Goal: Task Accomplishment & Management: Manage account settings

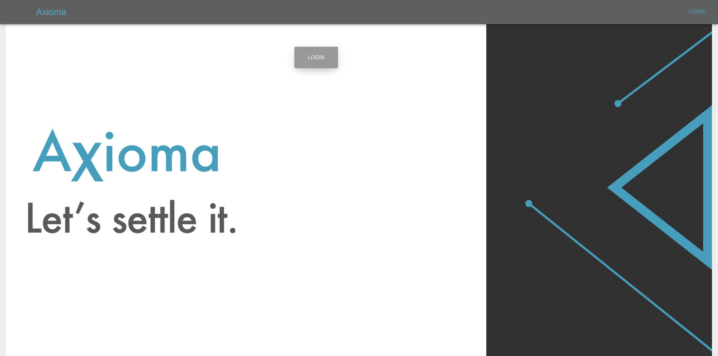
click at [305, 56] on link "Login" at bounding box center [316, 57] width 44 height 21
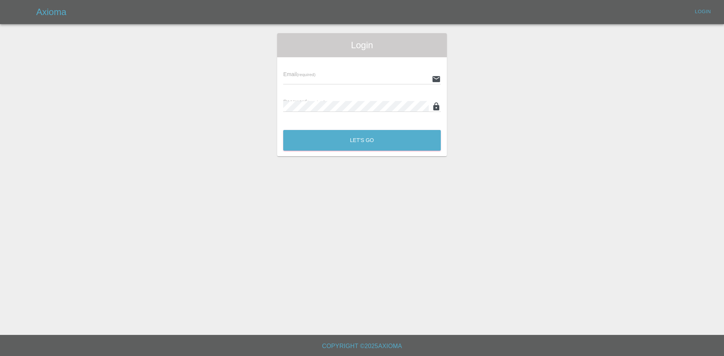
type input "alex.kennett@axioma.co.uk"
drag, startPoint x: 323, startPoint y: 130, endPoint x: 323, endPoint y: 137, distance: 7.6
click at [323, 130] on div "Let's Go" at bounding box center [362, 138] width 158 height 28
click at [326, 140] on button "Let's Go" at bounding box center [362, 140] width 158 height 21
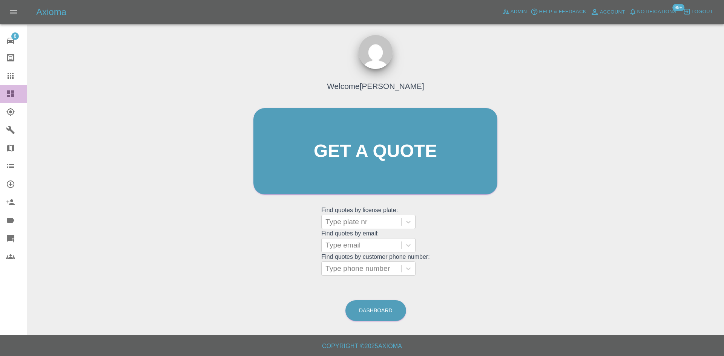
click at [7, 95] on icon at bounding box center [10, 93] width 9 height 9
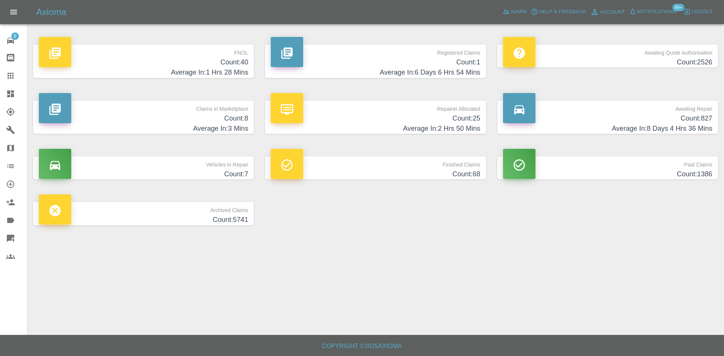
click at [215, 110] on p "Claims in Marketplace" at bounding box center [143, 107] width 209 height 13
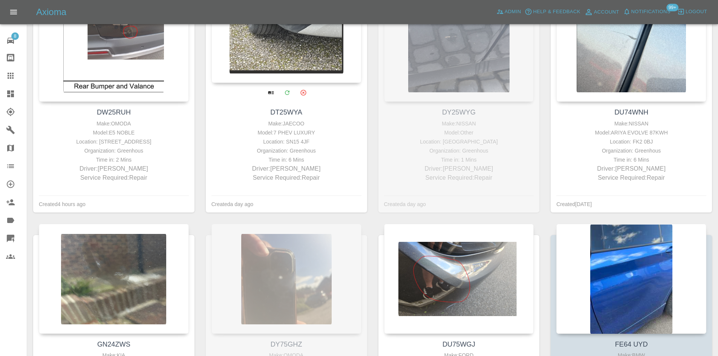
scroll to position [54, 0]
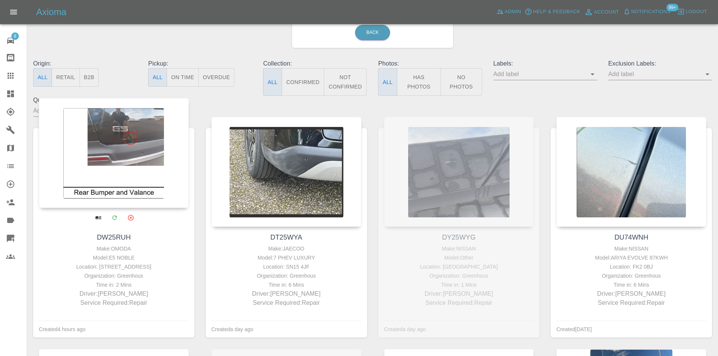
click at [131, 163] on div at bounding box center [114, 153] width 150 height 110
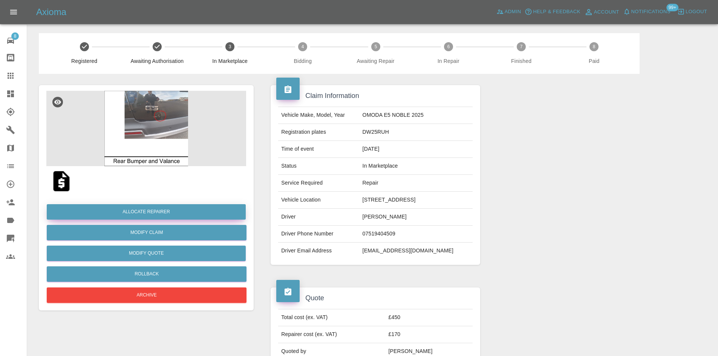
click at [204, 216] on button "Allocate Repairer" at bounding box center [146, 211] width 199 height 15
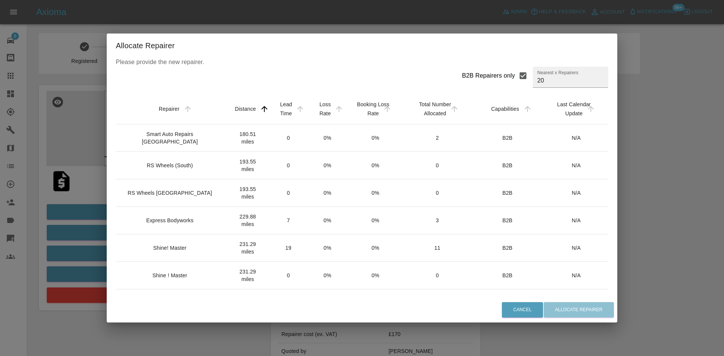
click at [193, 248] on div "Shine! Master" at bounding box center [171, 248] width 99 height 8
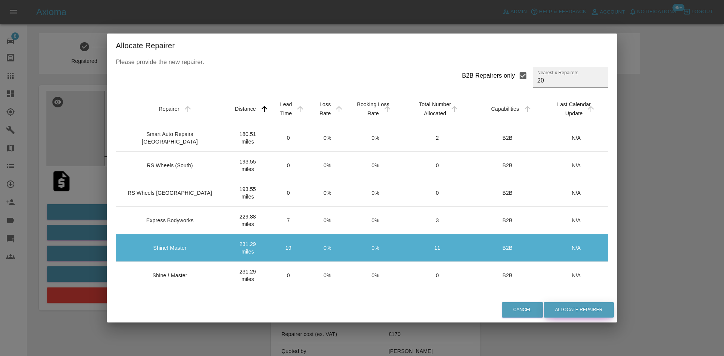
click at [597, 312] on button "Allocate Repairer" at bounding box center [579, 309] width 70 height 15
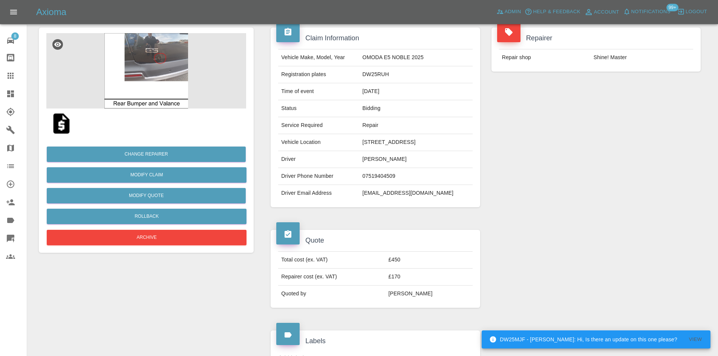
scroll to position [226, 0]
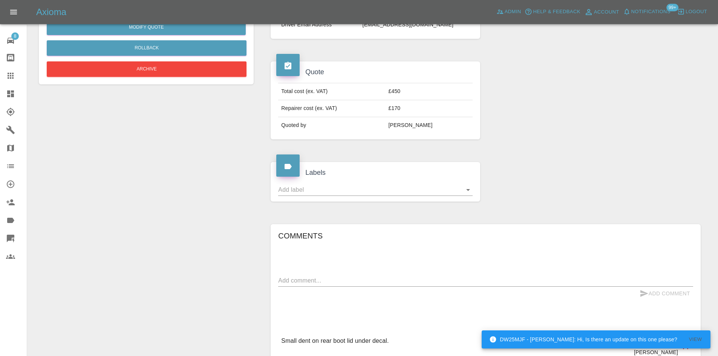
click at [339, 285] on div "x" at bounding box center [485, 281] width 415 height 12
type textarea "Shine"
click at [664, 291] on button "Add Comment" at bounding box center [665, 294] width 57 height 14
click at [11, 110] on icon at bounding box center [10, 111] width 9 height 9
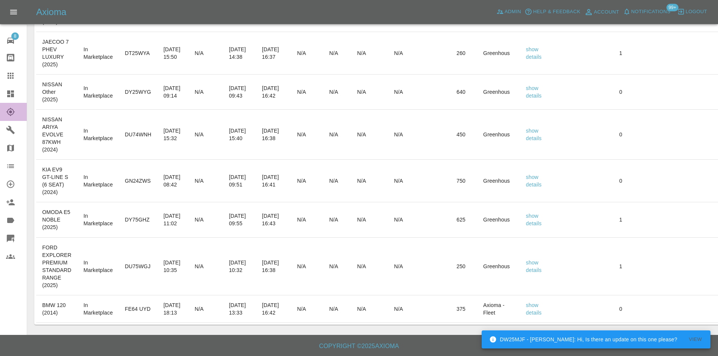
scroll to position [131, 0]
click at [8, 103] on link "Explorer" at bounding box center [13, 112] width 27 height 18
click at [8, 94] on icon at bounding box center [10, 93] width 7 height 7
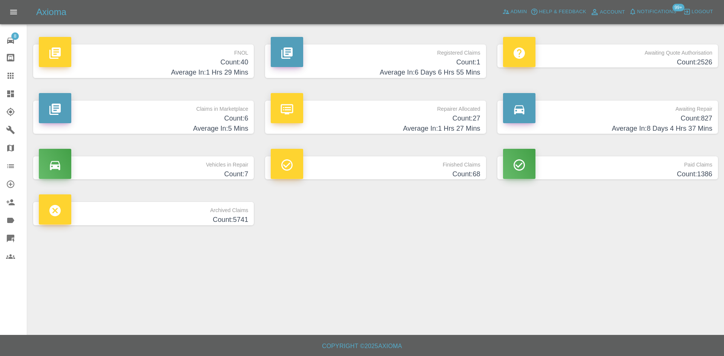
click at [153, 106] on p "Claims in Marketplace" at bounding box center [143, 107] width 209 height 13
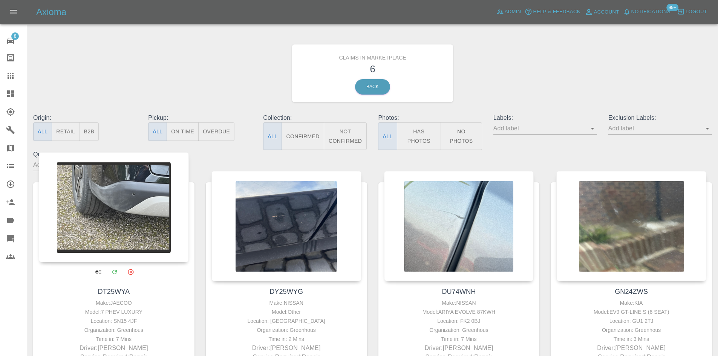
click at [117, 222] on div at bounding box center [114, 207] width 150 height 110
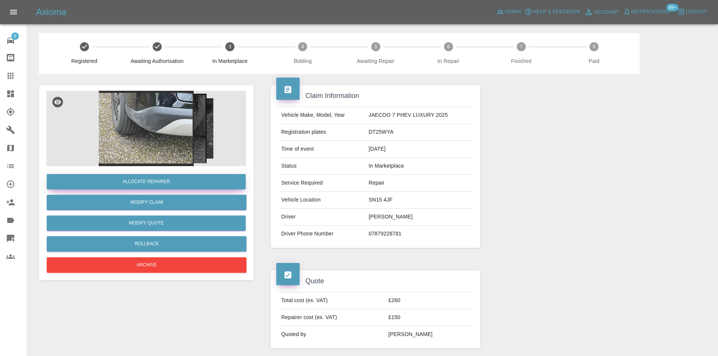
click at [170, 182] on button "Allocate Repairer" at bounding box center [146, 181] width 199 height 15
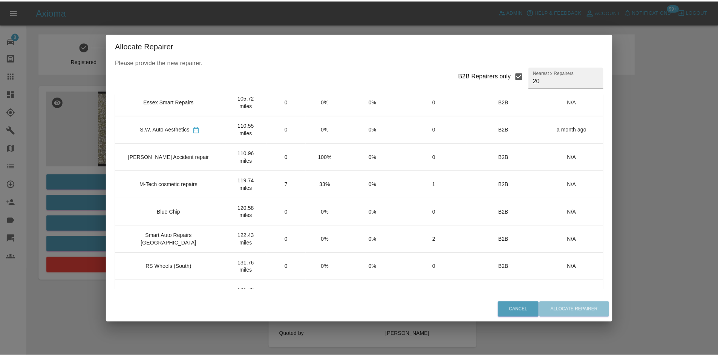
scroll to position [202, 0]
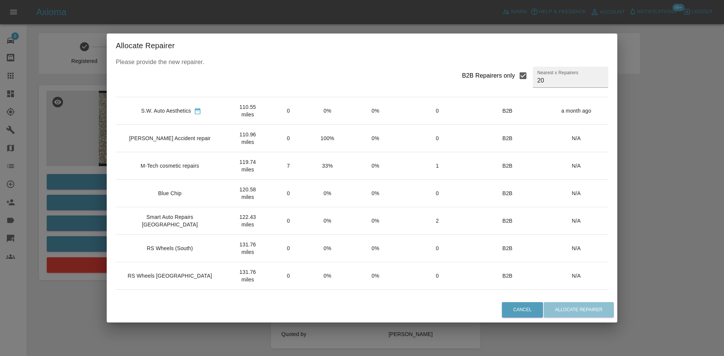
click at [178, 240] on td "RS Wheels (South)" at bounding box center [171, 249] width 111 height 28
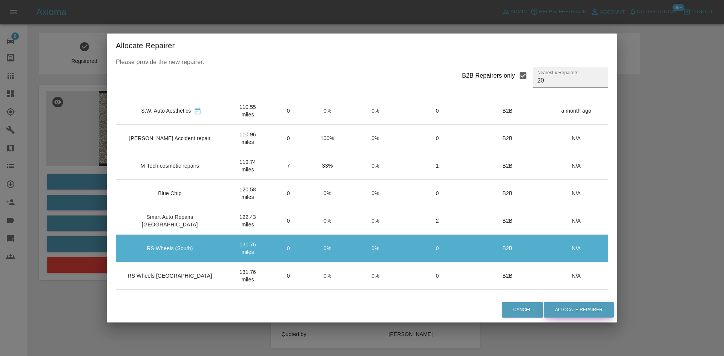
click at [572, 309] on button "Allocate Repairer" at bounding box center [579, 309] width 70 height 15
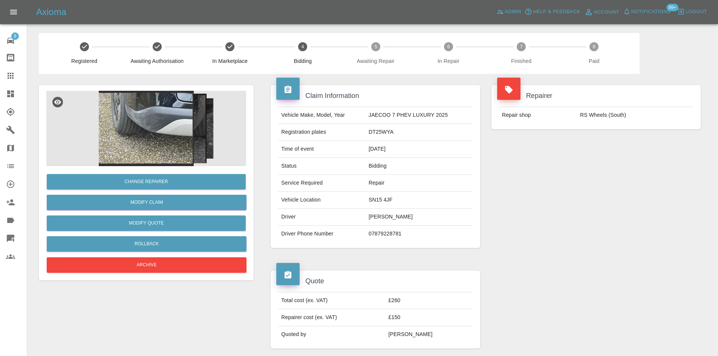
click at [18, 89] on link "Dashboard" at bounding box center [13, 94] width 27 height 18
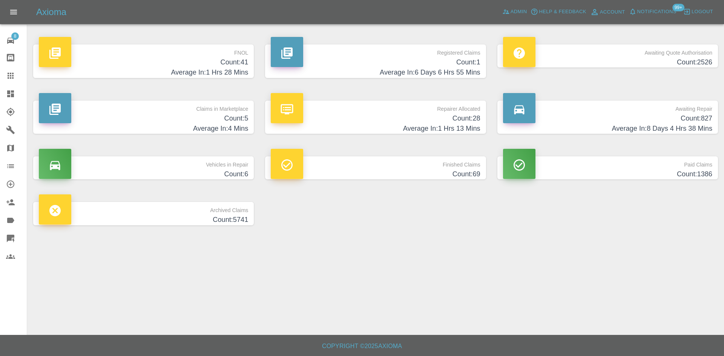
click at [155, 112] on p "Claims in Marketplace" at bounding box center [143, 107] width 209 height 13
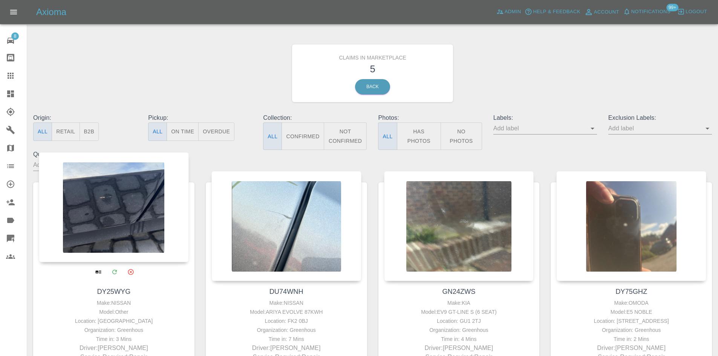
click at [133, 208] on div at bounding box center [114, 207] width 150 height 110
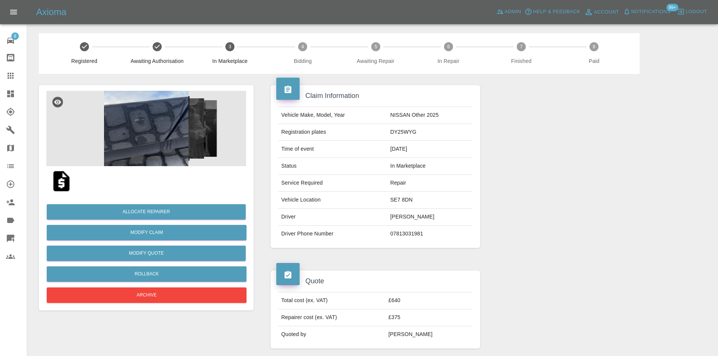
click at [152, 120] on img at bounding box center [146, 128] width 200 height 75
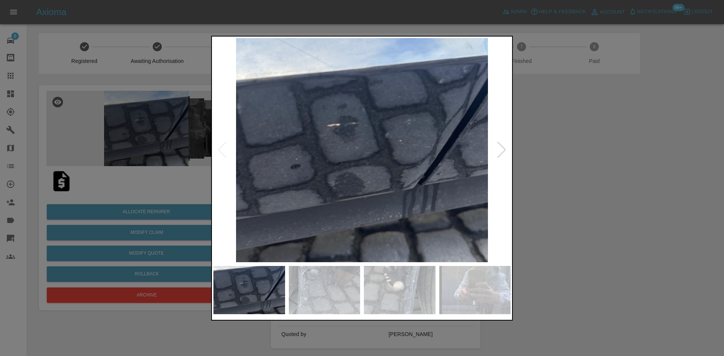
click at [506, 149] on div at bounding box center [502, 150] width 10 height 17
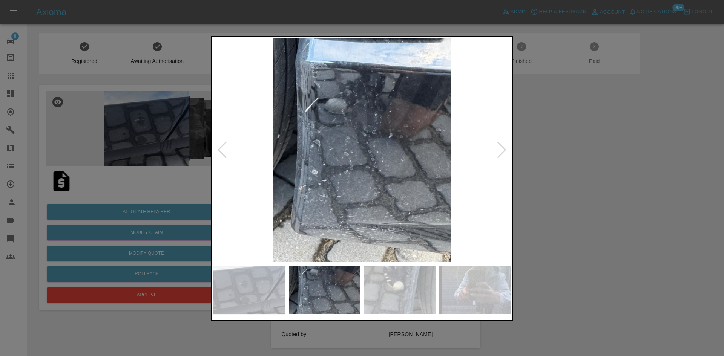
drag, startPoint x: 550, startPoint y: 153, endPoint x: 507, endPoint y: 161, distance: 43.8
click at [549, 154] on div at bounding box center [362, 178] width 724 height 356
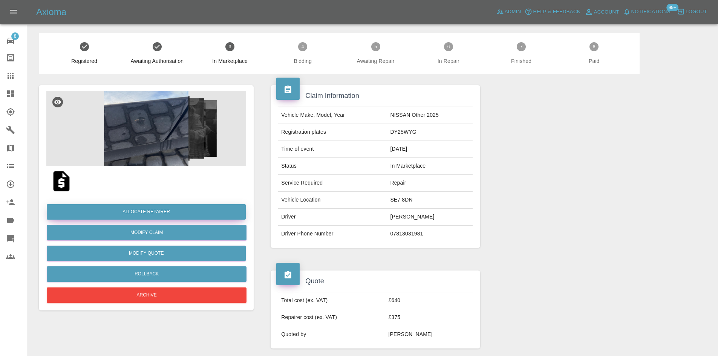
click at [177, 208] on button "Allocate Repairer" at bounding box center [146, 211] width 199 height 15
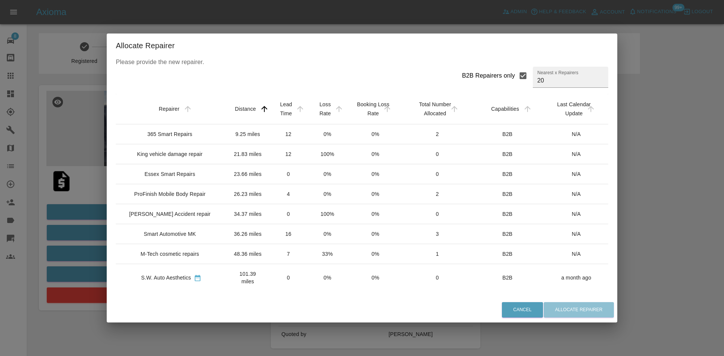
click at [187, 138] on div "365 Smart Repairs" at bounding box center [169, 134] width 45 height 8
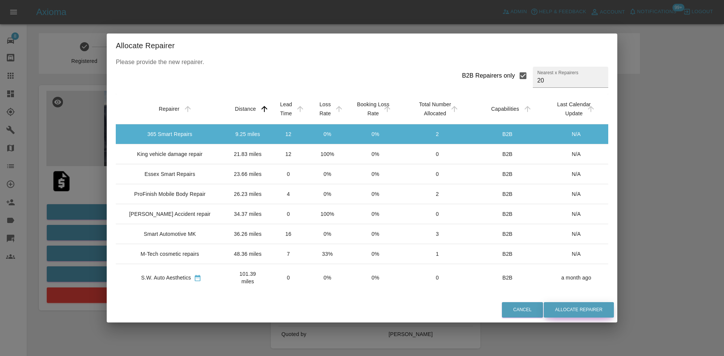
click at [569, 311] on button "Allocate Repairer" at bounding box center [579, 309] width 70 height 15
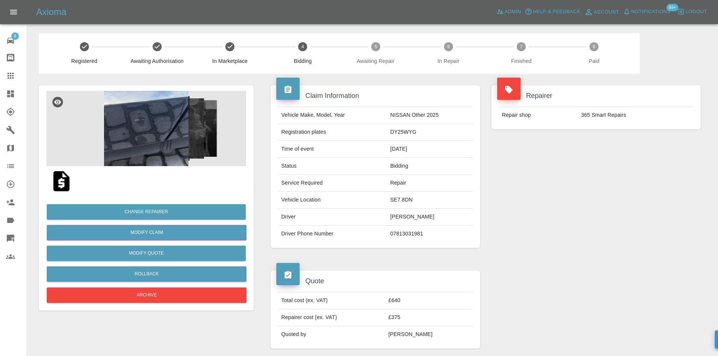
click at [4, 95] on link "Dashboard" at bounding box center [13, 94] width 27 height 18
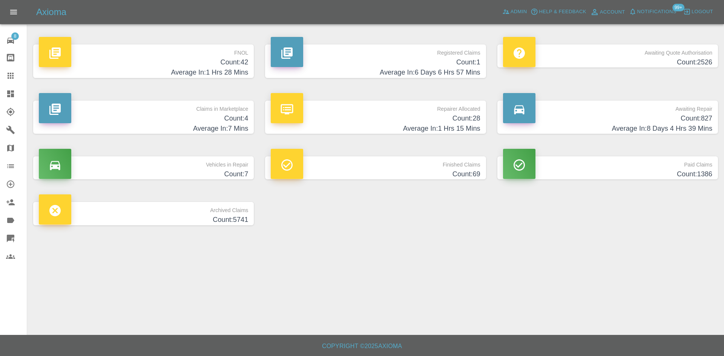
click at [191, 110] on p "Claims in Marketplace" at bounding box center [143, 107] width 209 height 13
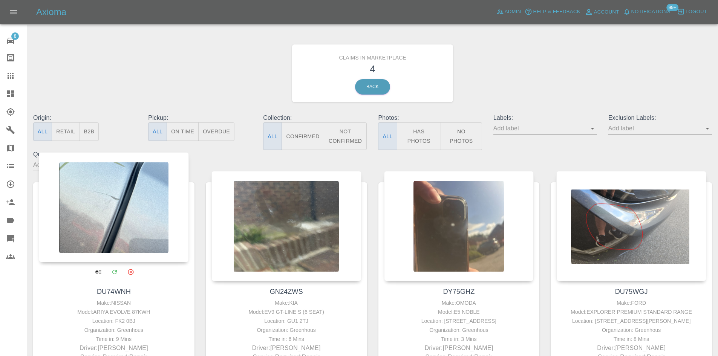
click at [145, 204] on div at bounding box center [114, 207] width 150 height 110
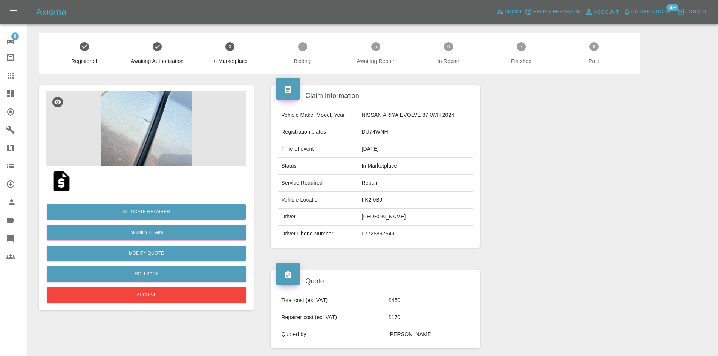
click at [182, 142] on img at bounding box center [146, 128] width 200 height 75
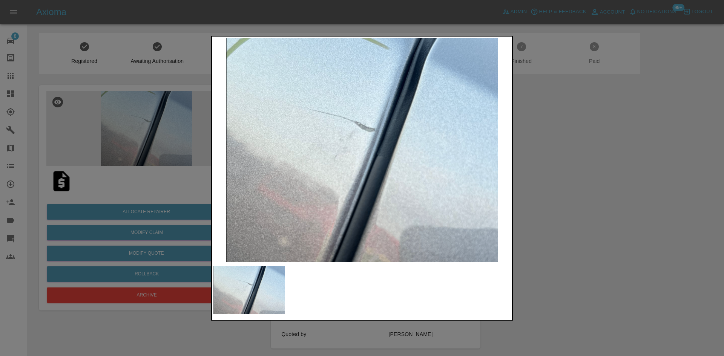
drag, startPoint x: 589, startPoint y: 166, endPoint x: 309, endPoint y: 191, distance: 280.9
click at [587, 167] on div at bounding box center [362, 178] width 724 height 356
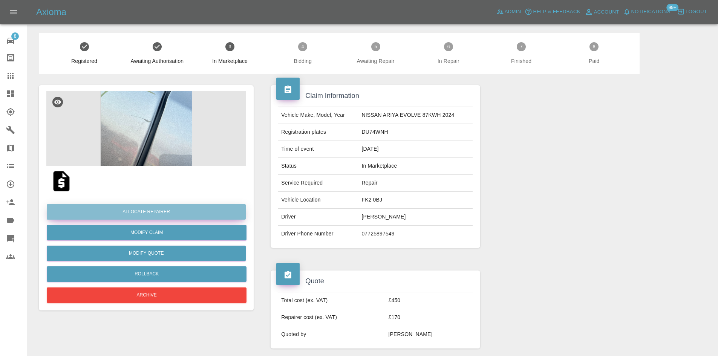
click at [201, 206] on button "Allocate Repairer" at bounding box center [146, 211] width 199 height 15
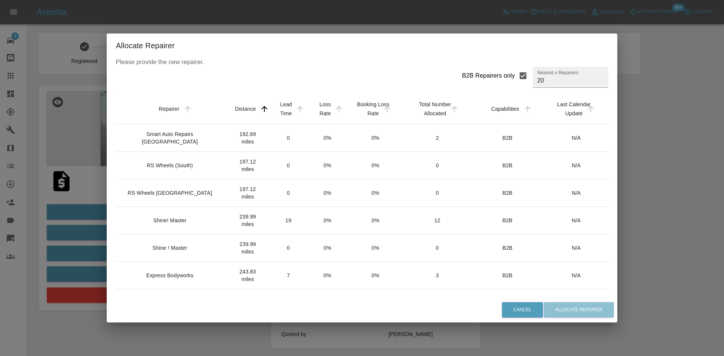
click at [181, 215] on td "Shine! Master" at bounding box center [171, 221] width 111 height 28
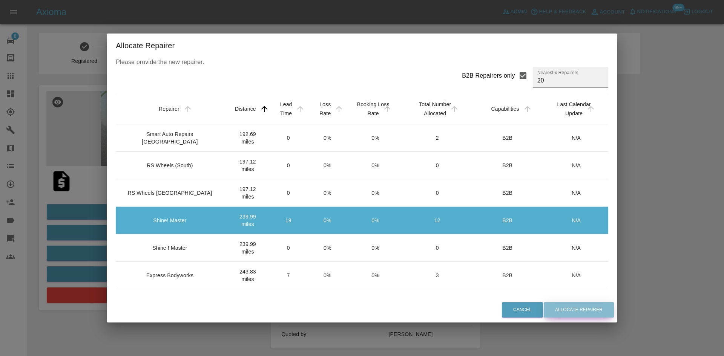
click at [572, 305] on button "Allocate Repairer" at bounding box center [579, 309] width 70 height 15
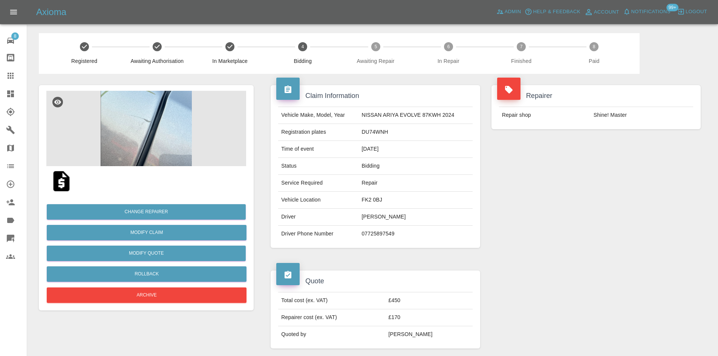
click at [8, 87] on link "Dashboard" at bounding box center [13, 94] width 27 height 18
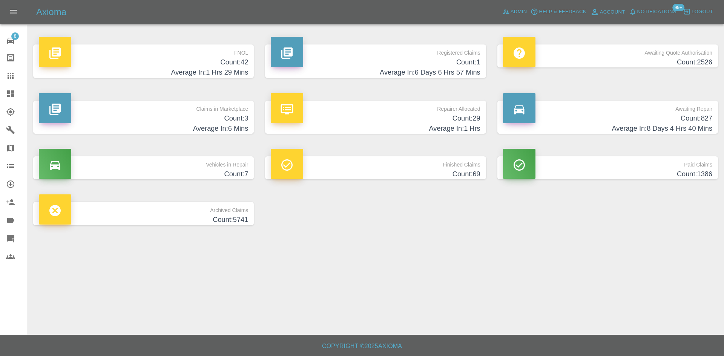
click at [193, 119] on h4 "Count: 3" at bounding box center [143, 118] width 209 height 10
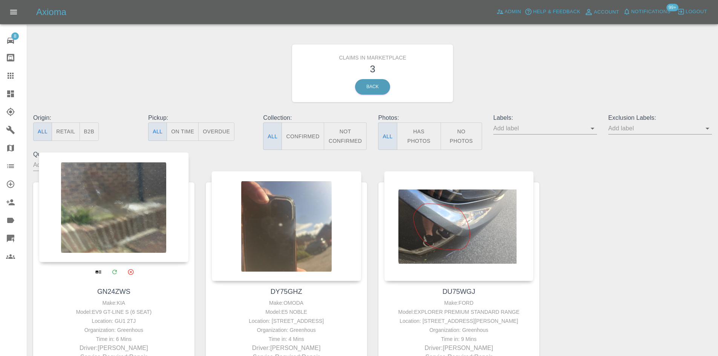
click at [126, 200] on div at bounding box center [114, 207] width 150 height 110
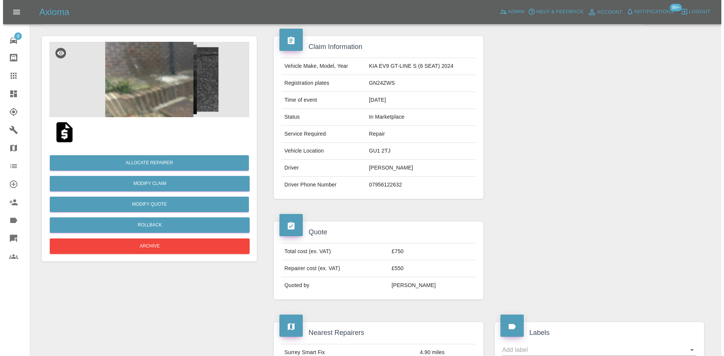
scroll to position [48, 0]
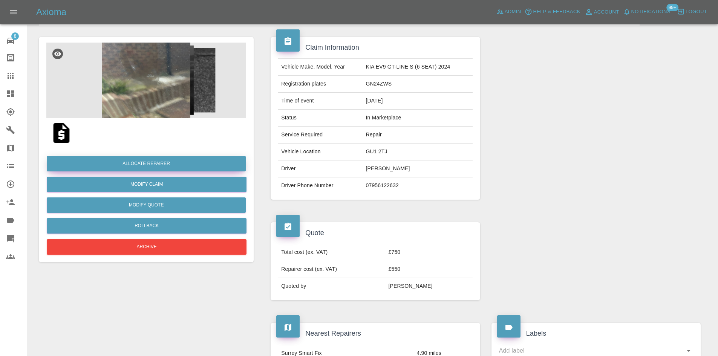
click at [124, 163] on button "Allocate Repairer" at bounding box center [146, 163] width 199 height 15
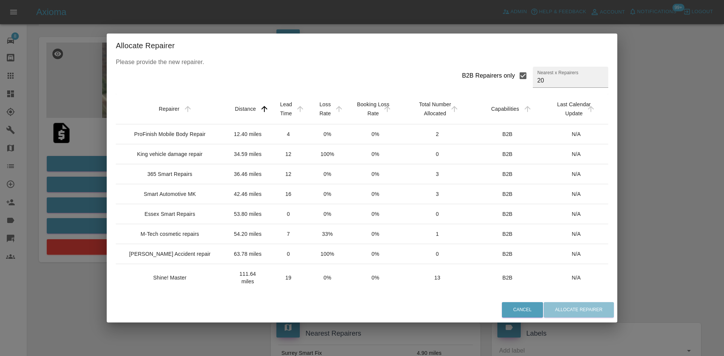
click at [153, 138] on div "ProFinish Mobile Body Repair" at bounding box center [169, 134] width 71 height 8
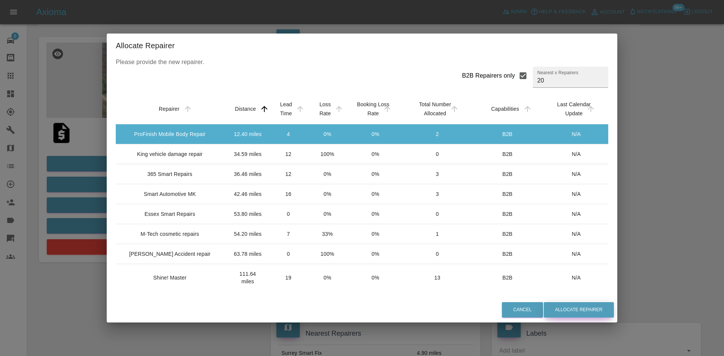
click at [549, 310] on button "Allocate Repairer" at bounding box center [579, 309] width 70 height 15
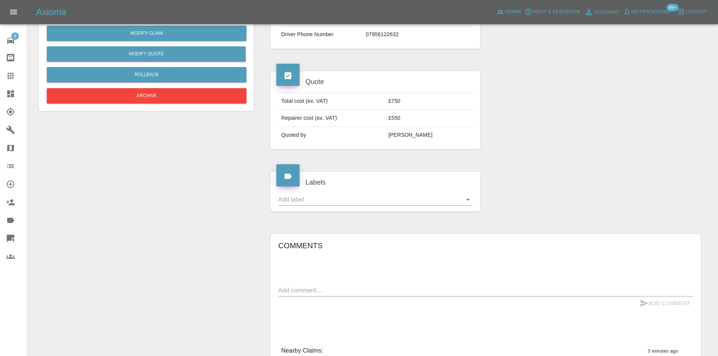
scroll to position [79, 0]
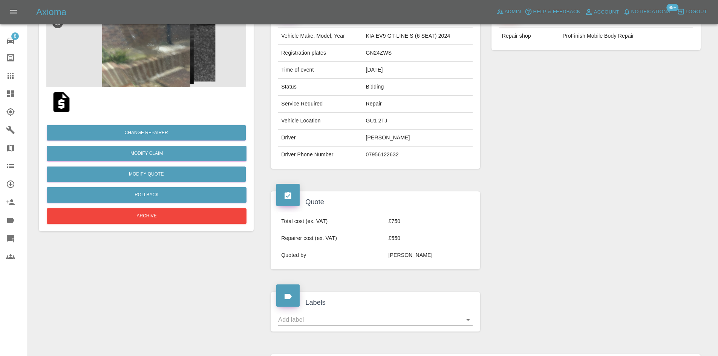
click at [62, 104] on img at bounding box center [61, 102] width 24 height 24
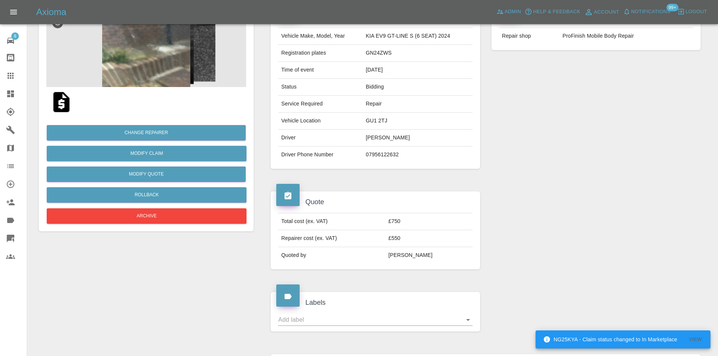
click at [6, 97] on icon at bounding box center [10, 93] width 9 height 9
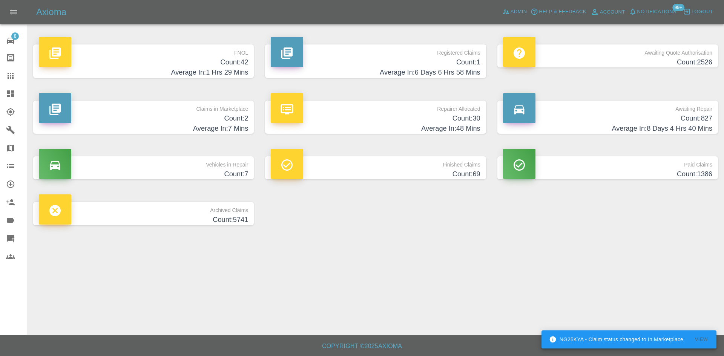
click at [156, 117] on h4 "Count: 2" at bounding box center [143, 118] width 209 height 10
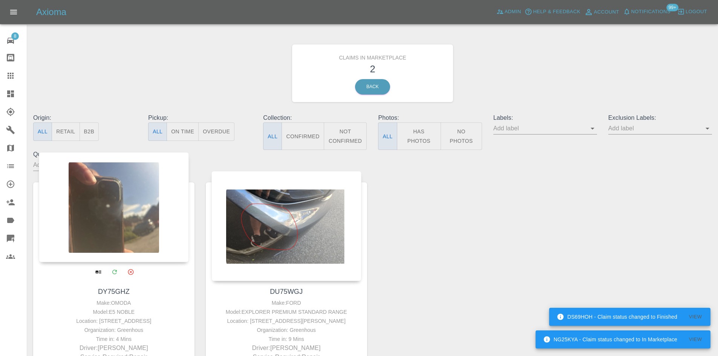
click at [115, 207] on div at bounding box center [114, 207] width 150 height 110
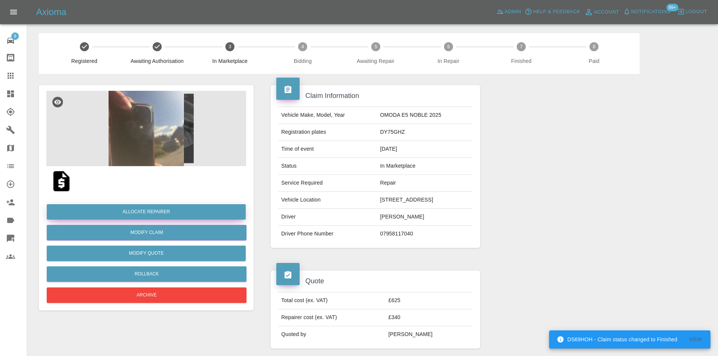
click at [154, 209] on button "Allocate Repairer" at bounding box center [146, 211] width 199 height 15
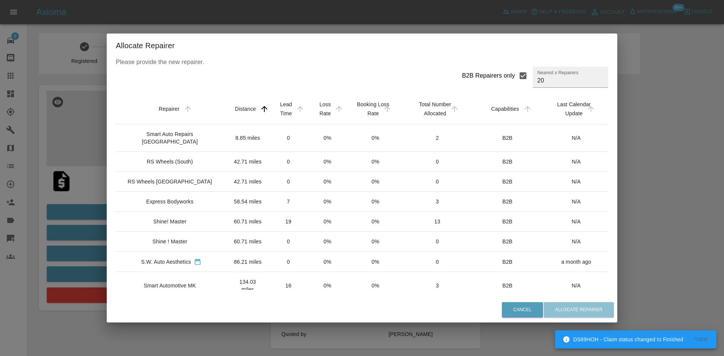
click at [182, 143] on div "Smart Auto Repairs [GEOGRAPHIC_DATA]" at bounding box center [170, 137] width 96 height 15
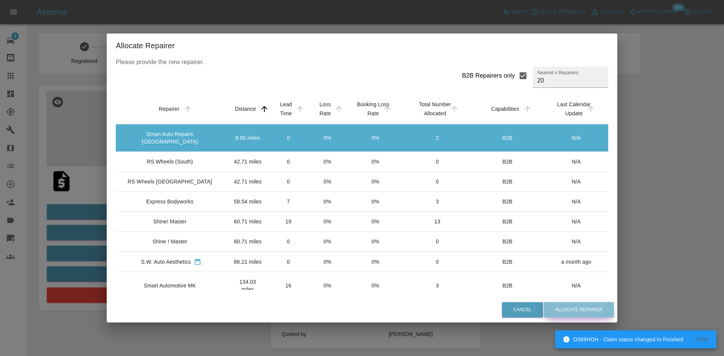
click at [589, 309] on button "Allocate Repairer" at bounding box center [579, 309] width 70 height 15
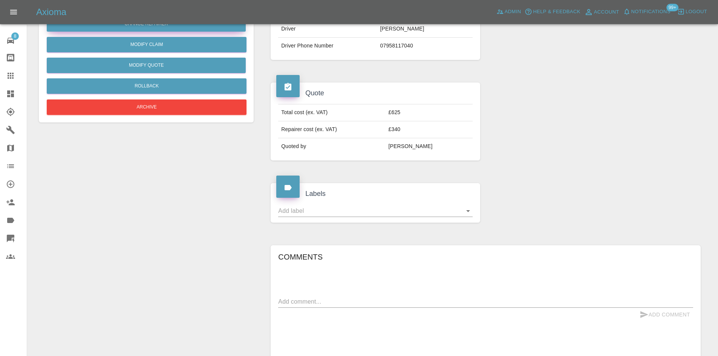
scroll to position [75, 0]
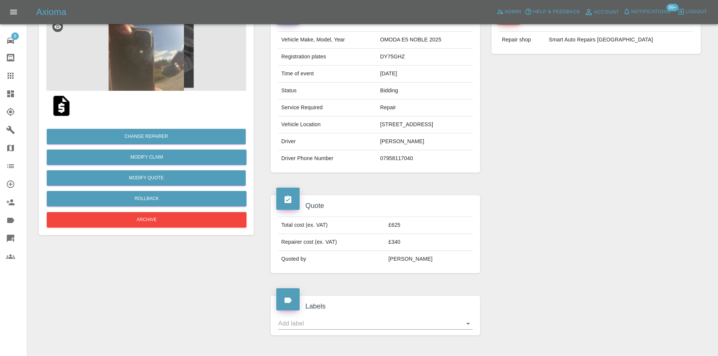
click at [186, 86] on img at bounding box center [146, 52] width 200 height 75
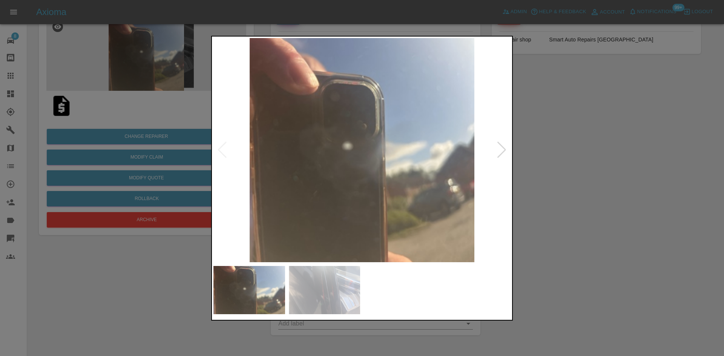
click at [507, 151] on img at bounding box center [361, 150] width 297 height 224
click at [505, 150] on div at bounding box center [502, 150] width 10 height 17
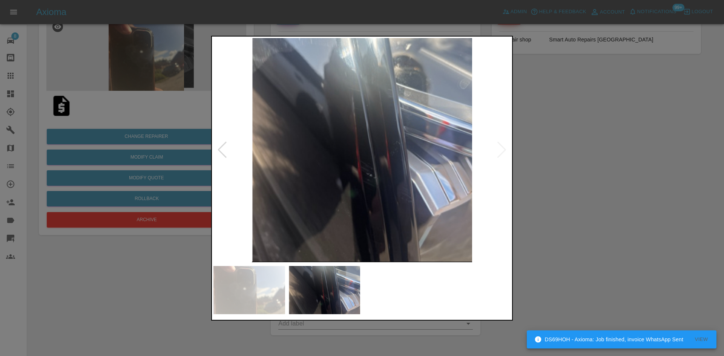
click at [552, 156] on div at bounding box center [362, 178] width 724 height 356
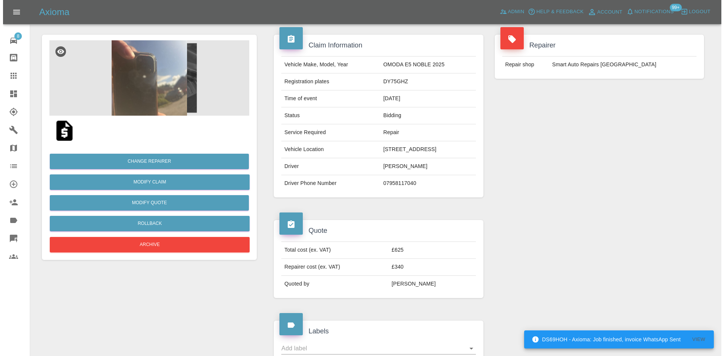
scroll to position [0, 0]
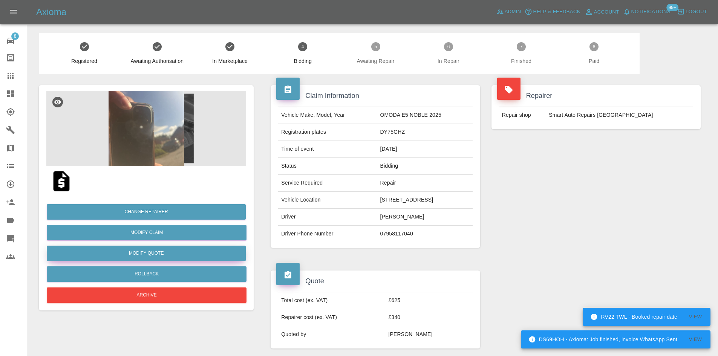
click at [166, 254] on button "Modify Quote" at bounding box center [146, 253] width 199 height 15
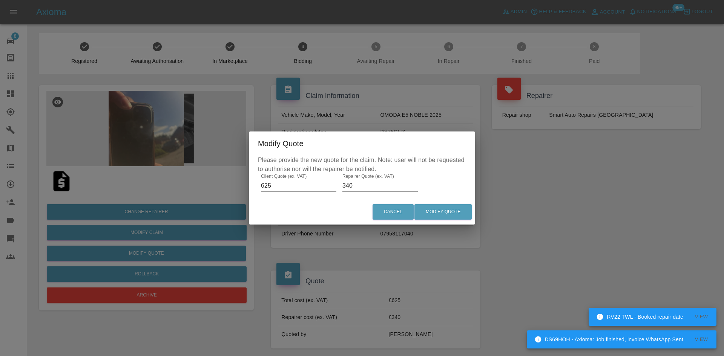
click at [369, 184] on input "340" at bounding box center [379, 186] width 75 height 12
click at [368, 184] on input "340" at bounding box center [379, 186] width 75 height 12
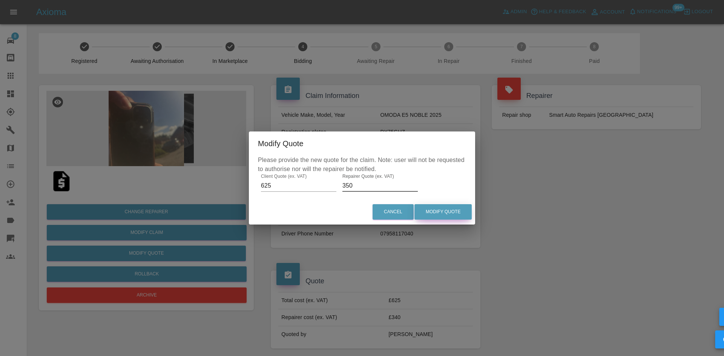
type input "350"
click at [431, 205] on button "Modify Quote" at bounding box center [442, 211] width 57 height 15
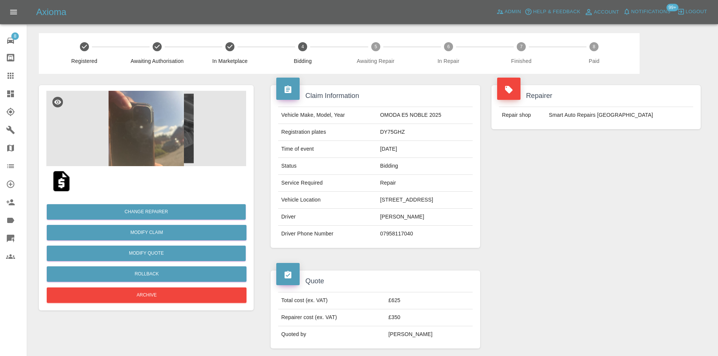
click at [2, 94] on link "Dashboard" at bounding box center [13, 94] width 27 height 18
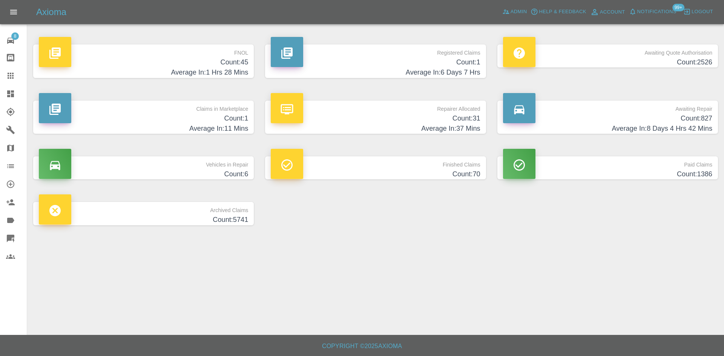
click at [155, 125] on h4 "Average In: 11 Mins" at bounding box center [143, 129] width 209 height 10
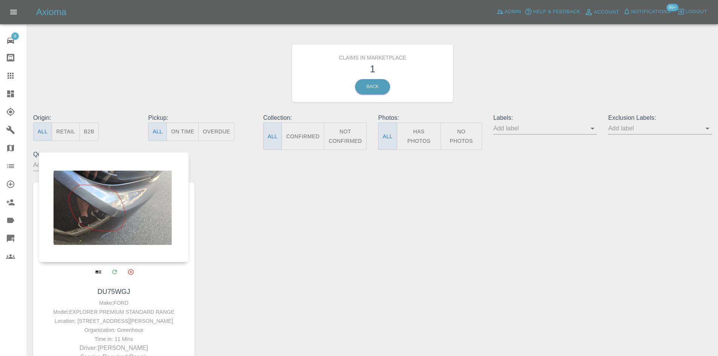
click at [125, 211] on div at bounding box center [114, 207] width 150 height 110
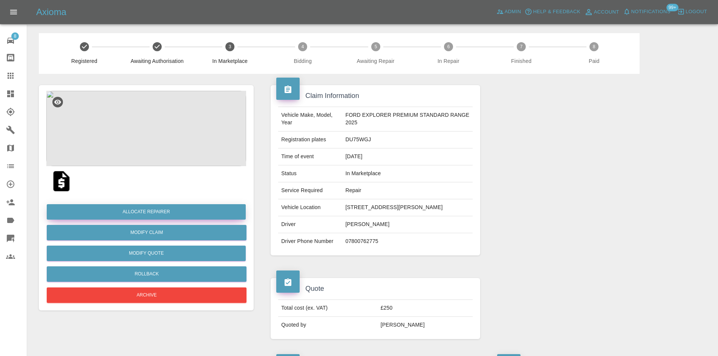
click at [159, 211] on button "Allocate Repairer" at bounding box center [146, 211] width 199 height 15
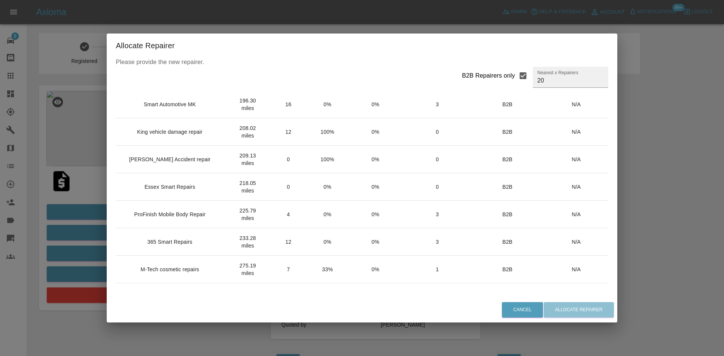
scroll to position [232, 0]
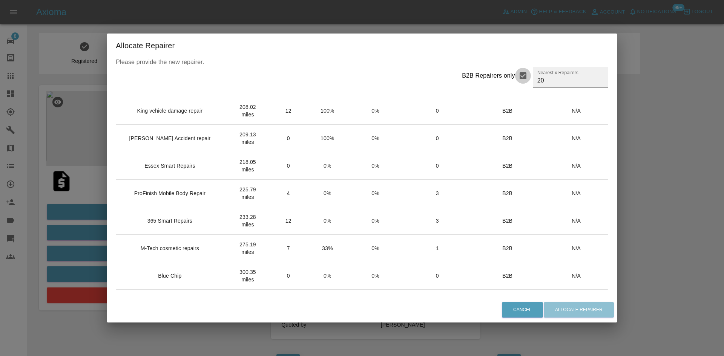
drag, startPoint x: 516, startPoint y: 77, endPoint x: 511, endPoint y: 78, distance: 5.3
click at [515, 77] on input "B2B Repairers only" at bounding box center [523, 76] width 16 height 16
checkbox input "false"
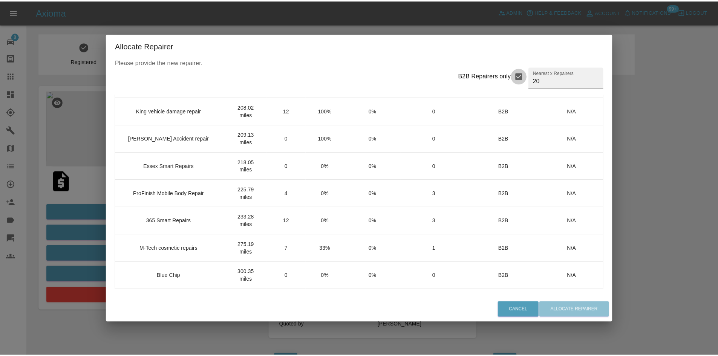
scroll to position [0, 0]
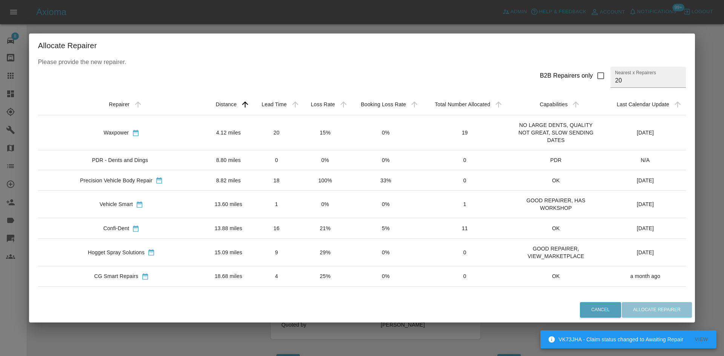
click at [156, 197] on td "Vehicle Smart" at bounding box center [121, 205] width 167 height 28
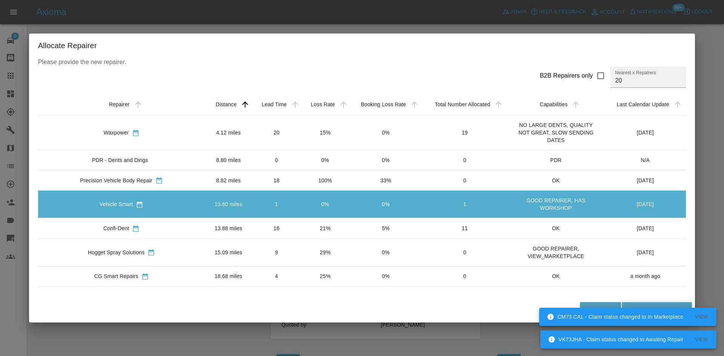
click at [633, 302] on div "Cancel Allocate Repairer" at bounding box center [362, 309] width 666 height 25
click at [635, 304] on button "Allocate Repairer" at bounding box center [657, 309] width 70 height 15
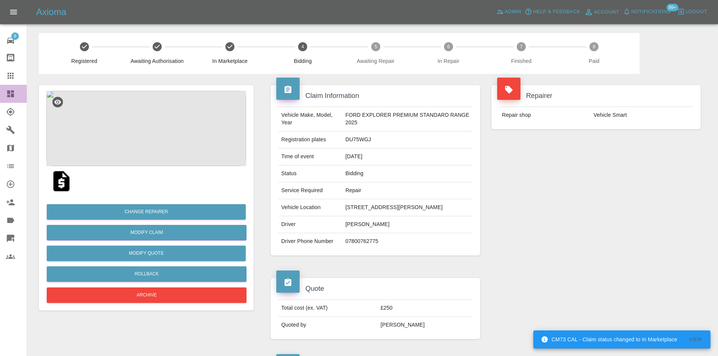
click at [12, 100] on link "Dashboard" at bounding box center [13, 94] width 27 height 18
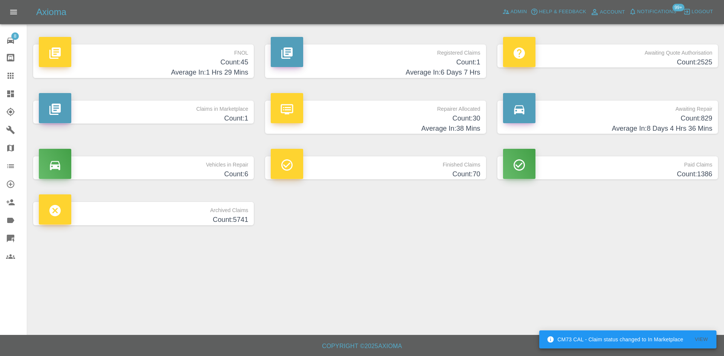
click at [153, 105] on p "Claims in Marketplace" at bounding box center [143, 107] width 209 height 13
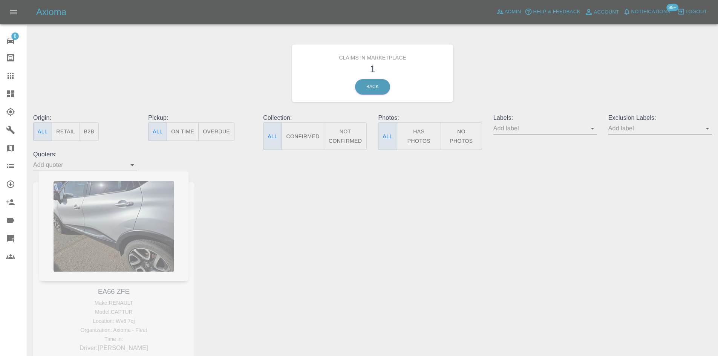
click at [9, 98] on icon at bounding box center [10, 93] width 9 height 9
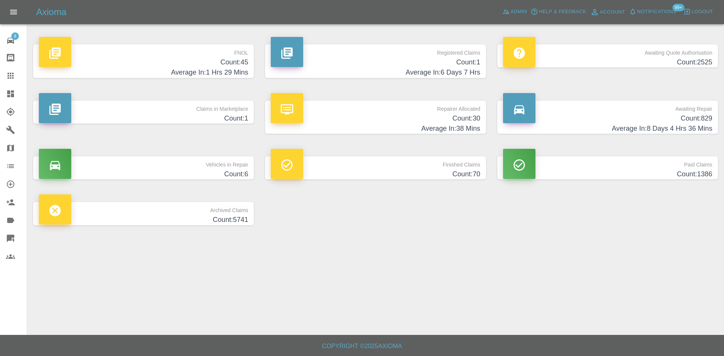
click at [594, 49] on p "Awaiting Quote Authorisation" at bounding box center [607, 50] width 209 height 13
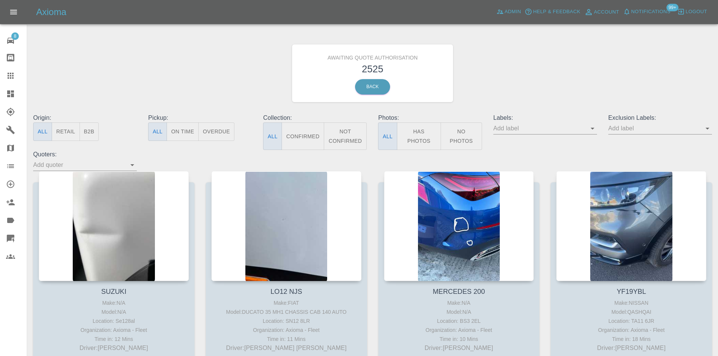
click at [94, 132] on button "B2B" at bounding box center [90, 132] width 20 height 18
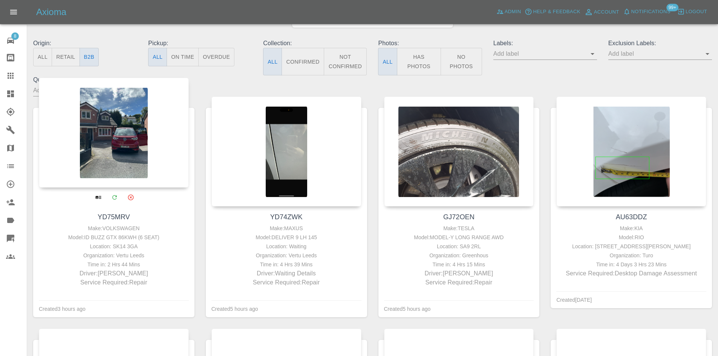
scroll to position [75, 0]
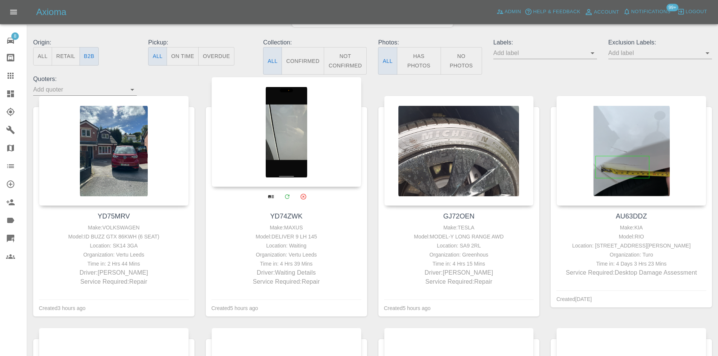
click at [301, 140] on div at bounding box center [287, 132] width 150 height 110
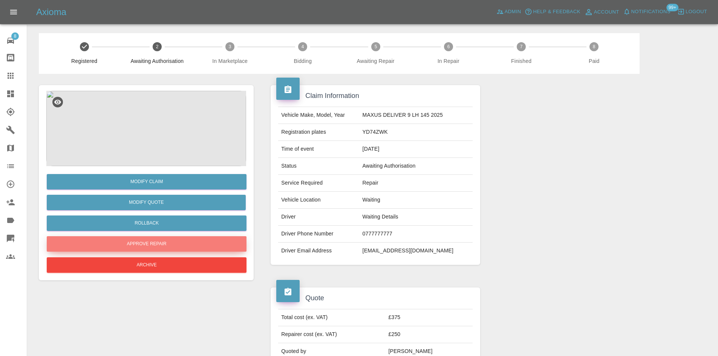
click at [158, 245] on button "Approve Repair" at bounding box center [147, 243] width 200 height 15
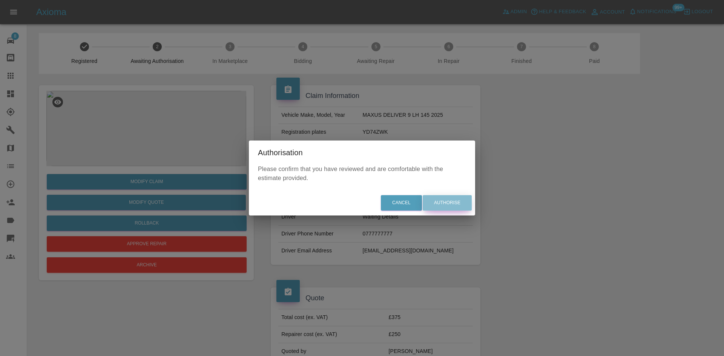
click at [443, 205] on button "Authorise" at bounding box center [447, 202] width 49 height 15
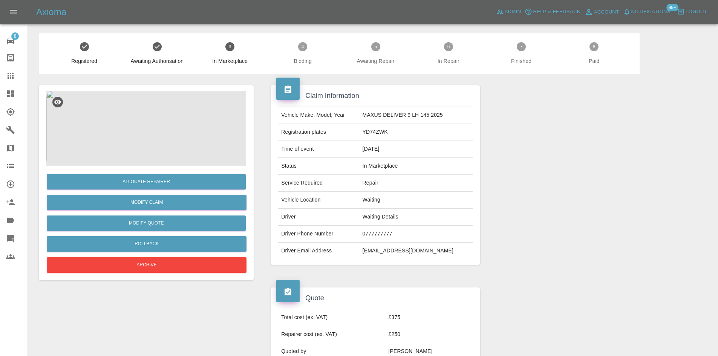
click at [8, 95] on icon at bounding box center [10, 93] width 7 height 7
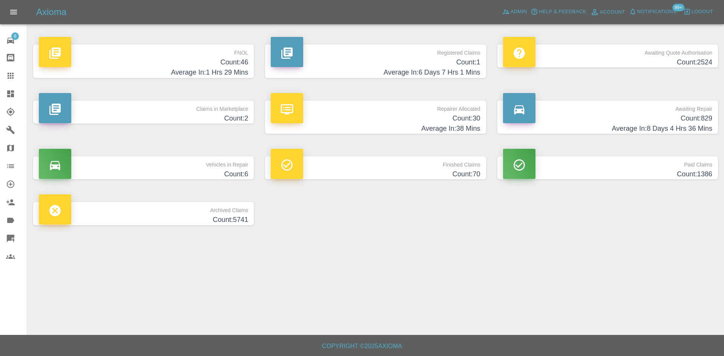
click at [609, 59] on h4 "Count: 2524" at bounding box center [607, 62] width 209 height 10
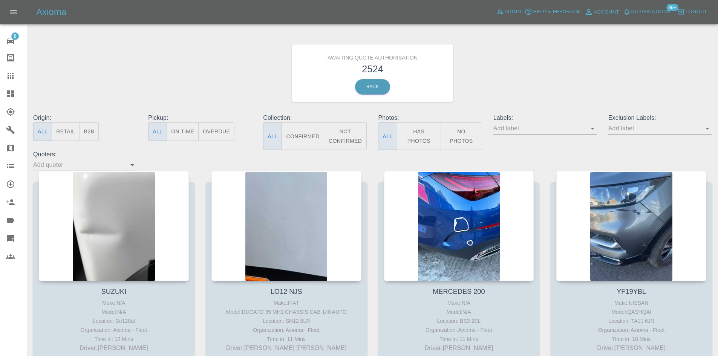
click at [93, 129] on button "B2B" at bounding box center [90, 132] width 20 height 18
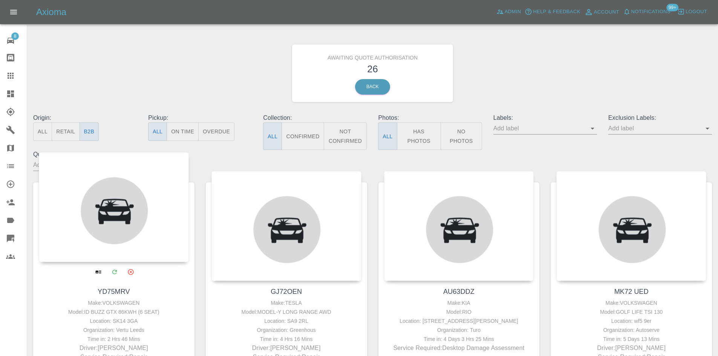
click at [136, 185] on div at bounding box center [114, 207] width 150 height 110
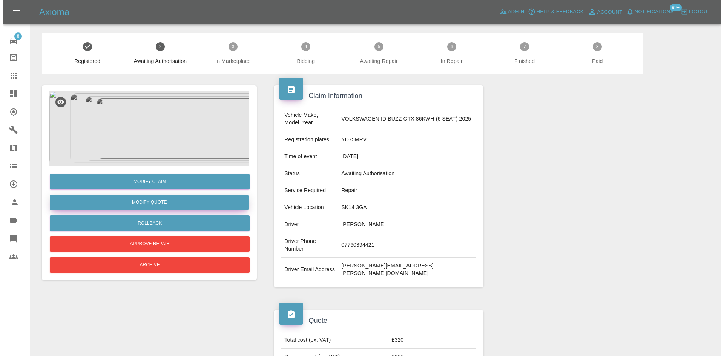
scroll to position [38, 0]
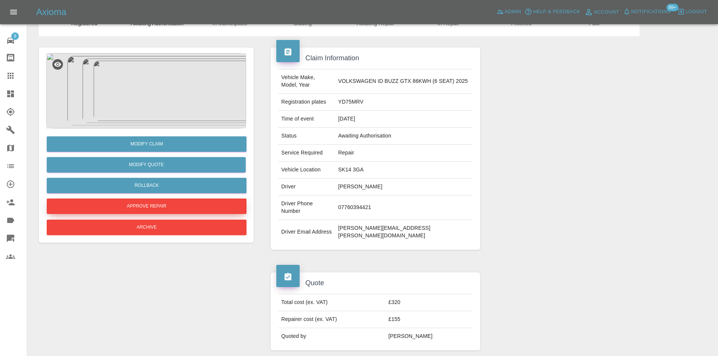
click at [160, 204] on button "Approve Repair" at bounding box center [147, 206] width 200 height 15
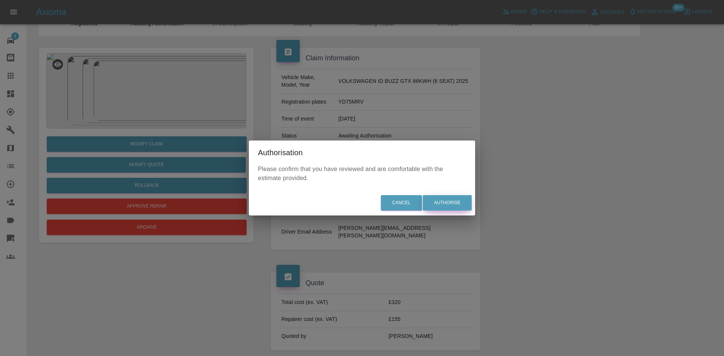
click at [452, 201] on button "Authorise" at bounding box center [447, 202] width 49 height 15
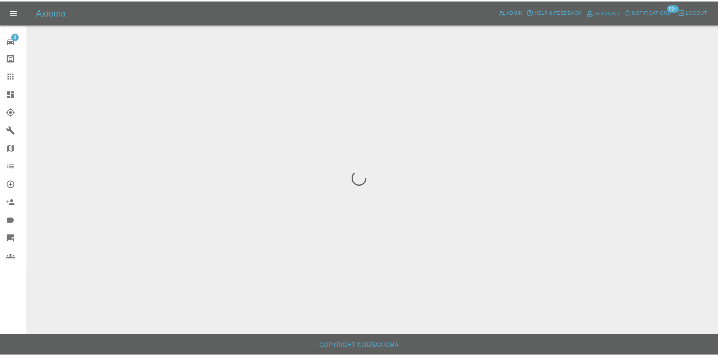
scroll to position [0, 0]
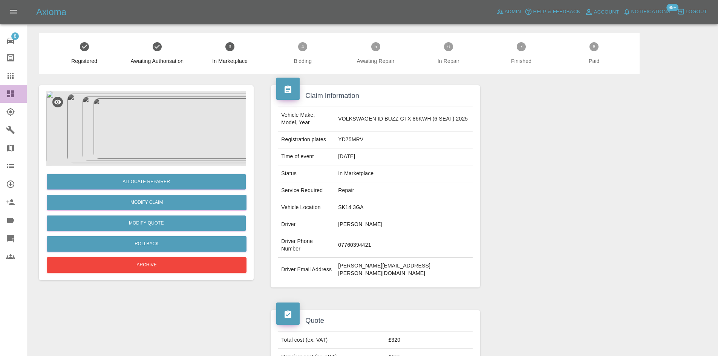
click at [3, 92] on link "Dashboard" at bounding box center [13, 94] width 27 height 18
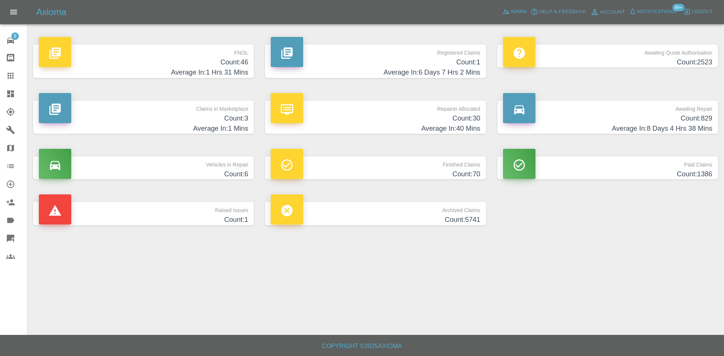
click at [166, 123] on h4 "Count: 3" at bounding box center [143, 118] width 209 height 10
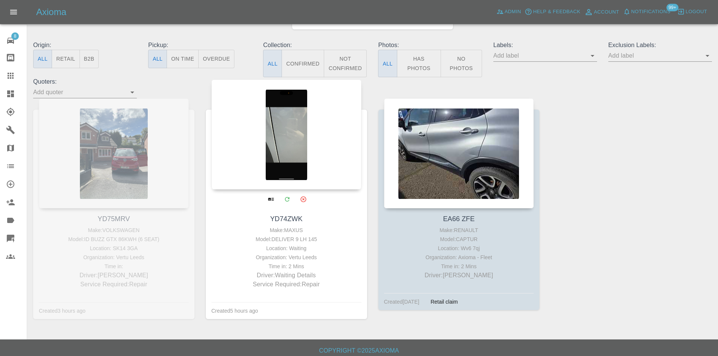
scroll to position [75, 0]
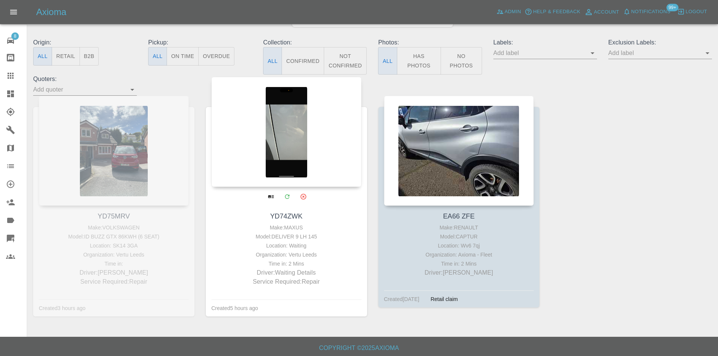
click at [304, 160] on div at bounding box center [287, 132] width 150 height 110
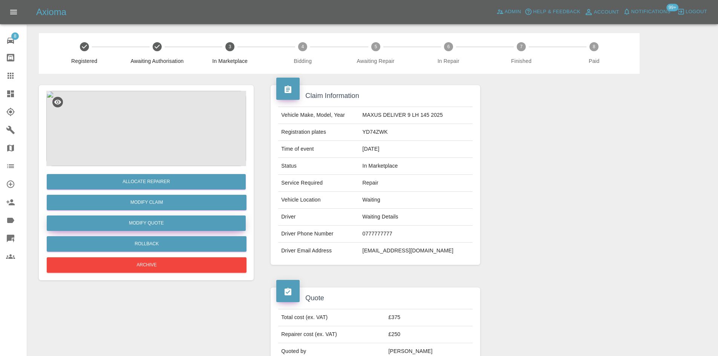
click at [158, 221] on button "Modify Quote" at bounding box center [146, 223] width 199 height 15
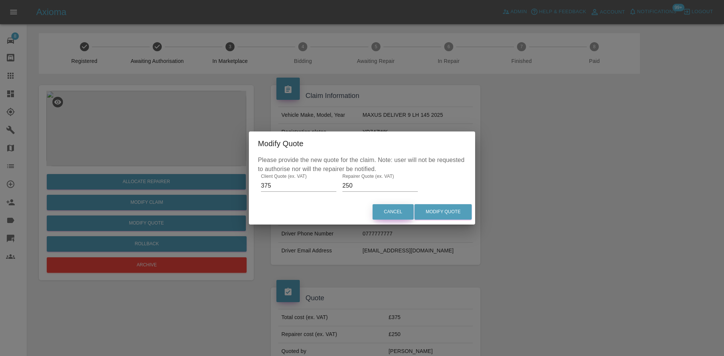
click at [383, 214] on button "Cancel" at bounding box center [393, 211] width 41 height 15
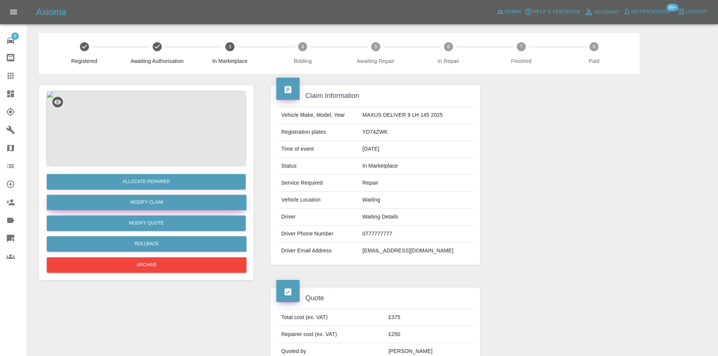
click at [189, 205] on link "Modify Claim" at bounding box center [147, 202] width 200 height 15
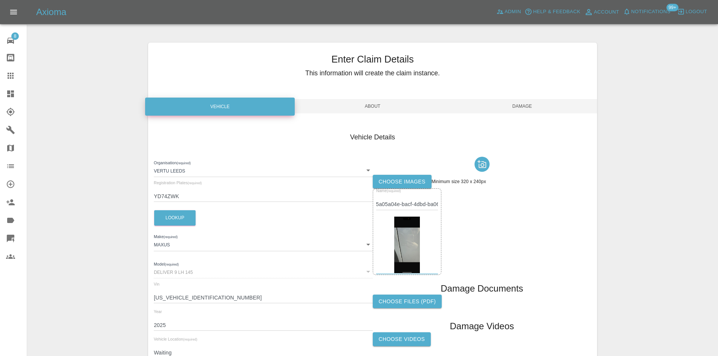
scroll to position [38, 0]
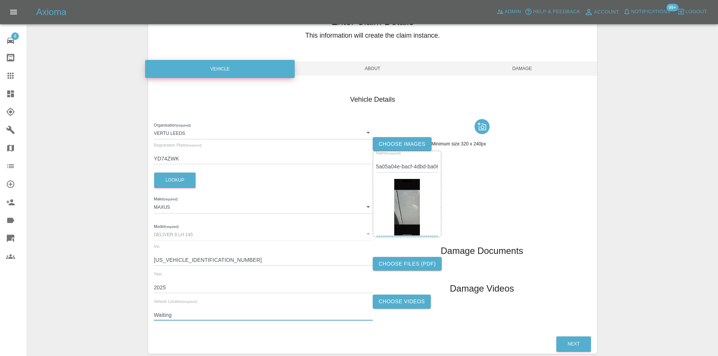
click at [241, 317] on input "Waiting" at bounding box center [263, 315] width 219 height 11
drag, startPoint x: 239, startPoint y: 317, endPoint x: 233, endPoint y: 323, distance: 7.7
click at [239, 317] on input "Waiting" at bounding box center [263, 315] width 219 height 11
click at [233, 323] on div "Organisation (required) Vertu Leeds 68d136b25ce9f4119d90784f Registration Plate…" at bounding box center [263, 221] width 219 height 211
click at [234, 316] on input "Waiting" at bounding box center [263, 315] width 219 height 11
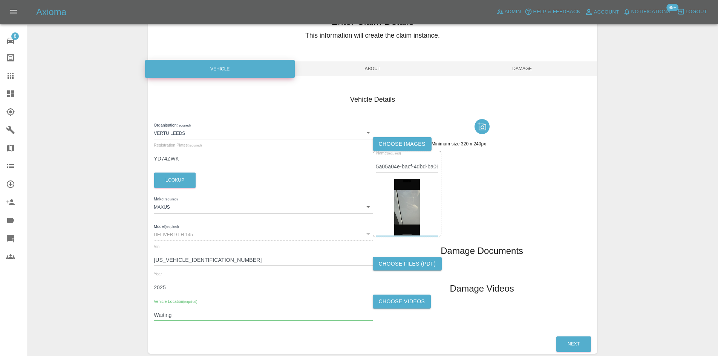
click at [234, 316] on input "Waiting" at bounding box center [263, 315] width 219 height 11
type input "l"
type input "L26 6AH"
click at [368, 70] on span "About" at bounding box center [373, 68] width 150 height 14
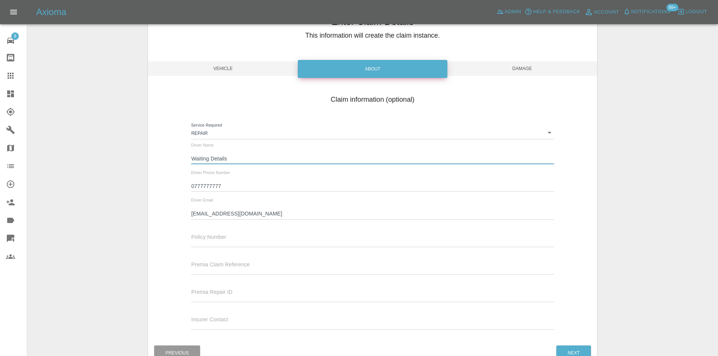
drag, startPoint x: 245, startPoint y: 157, endPoint x: 173, endPoint y: 155, distance: 72.4
click at [173, 155] on div "Claim information (optional) Service Required Repair repair Driver Name Waiting…" at bounding box center [372, 213] width 449 height 245
type input "l"
type input "[PERSON_NAME]"
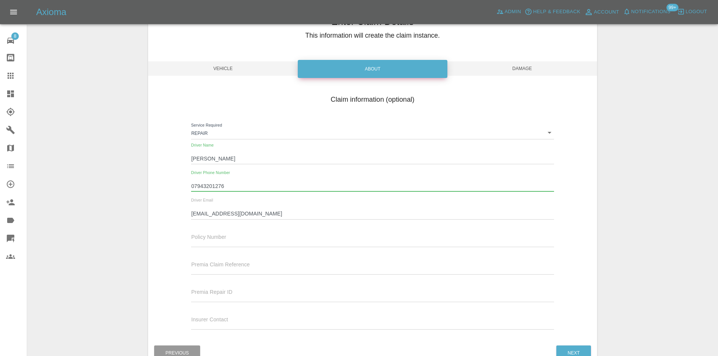
type input "07943201276"
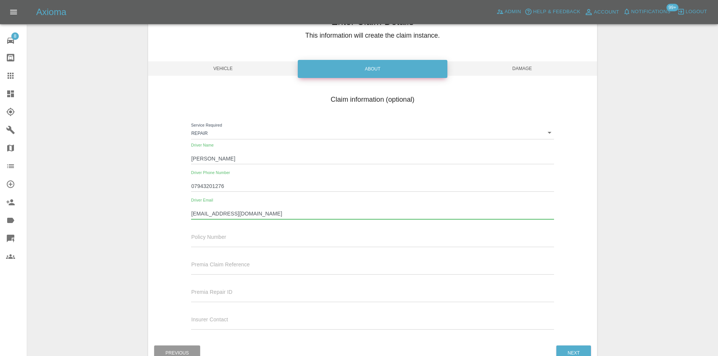
click at [248, 215] on input "[EMAIL_ADDRESS][DOMAIN_NAME]" at bounding box center [372, 213] width 363 height 11
click at [238, 214] on input "[EMAIL_ADDRESS][DOMAIN_NAME]" at bounding box center [372, 213] width 363 height 11
type input "[EMAIL_ADDRESS][DOMAIN_NAME]"
click at [538, 68] on span "Damage" at bounding box center [523, 68] width 150 height 14
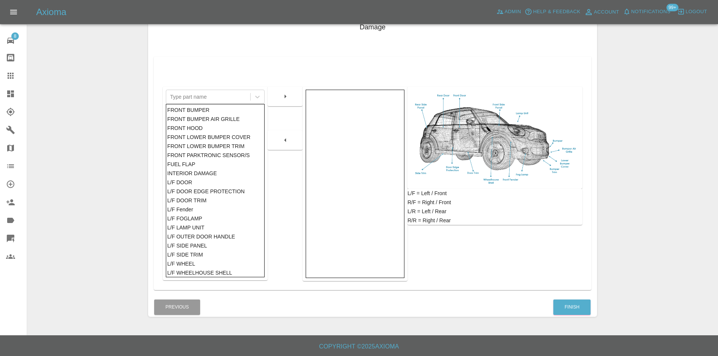
scroll to position [110, 0]
click at [559, 310] on button "Finish" at bounding box center [571, 306] width 37 height 15
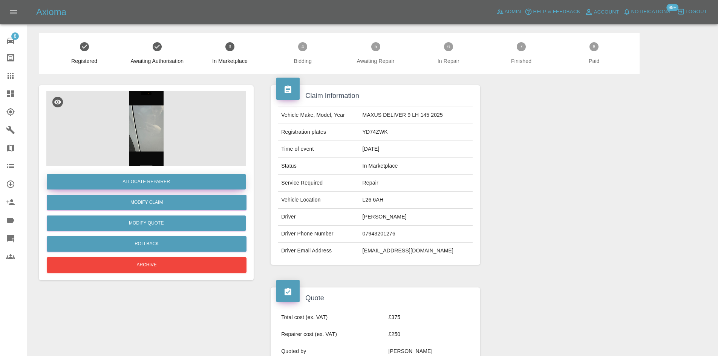
click at [143, 186] on button "Allocate Repairer" at bounding box center [146, 181] width 199 height 15
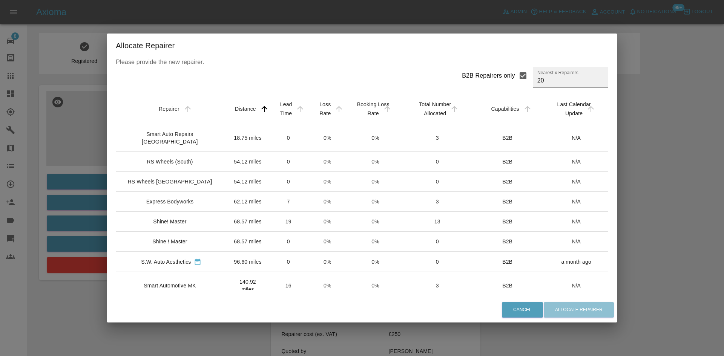
click at [199, 138] on div "Smart Auto Repairs [GEOGRAPHIC_DATA]" at bounding box center [170, 137] width 96 height 15
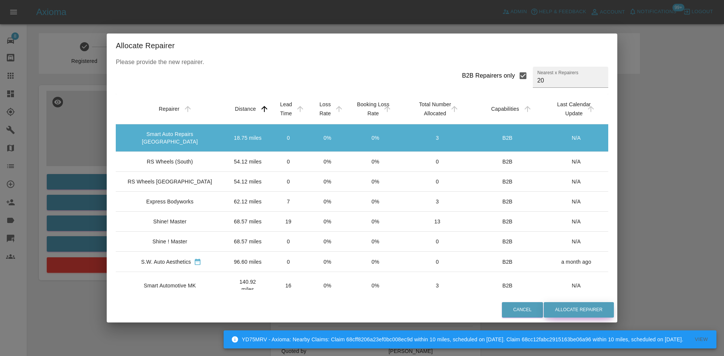
click at [572, 307] on button "Allocate Repairer" at bounding box center [579, 309] width 70 height 15
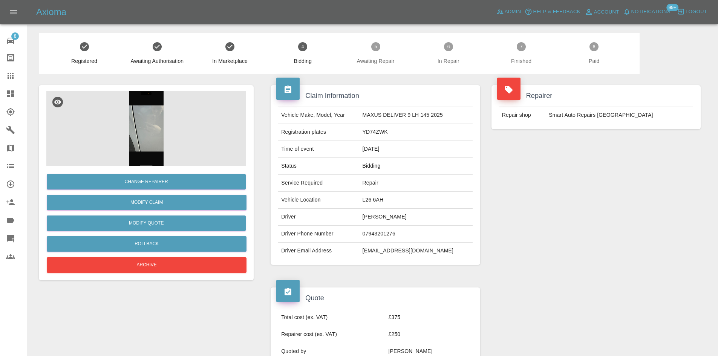
click at [20, 97] on div at bounding box center [16, 93] width 21 height 9
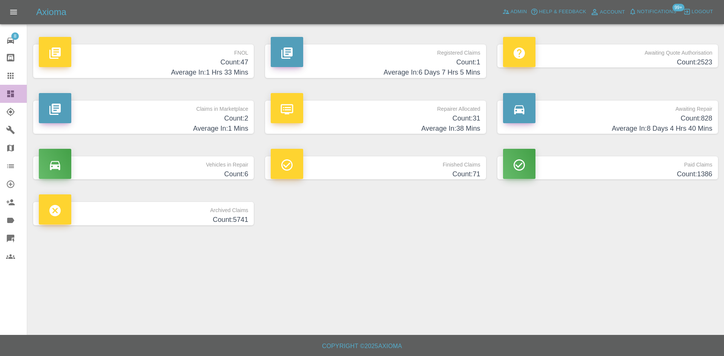
click at [11, 95] on icon at bounding box center [10, 93] width 7 height 7
click at [219, 120] on h4 "Count: 2" at bounding box center [143, 118] width 209 height 10
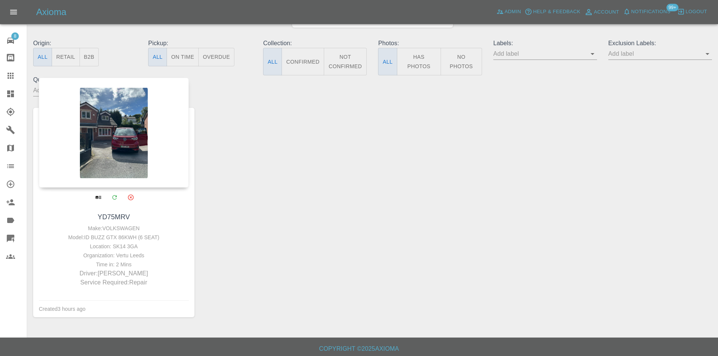
scroll to position [75, 0]
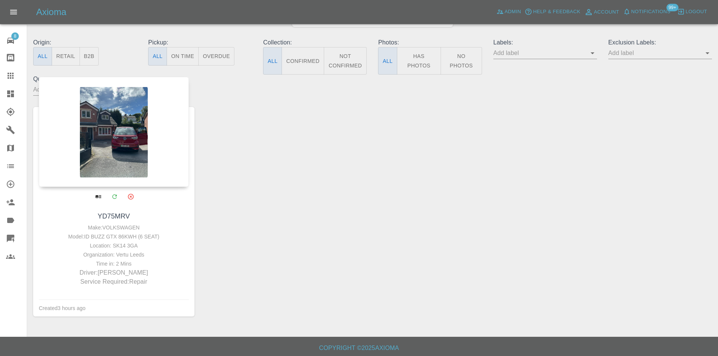
click at [138, 124] on div at bounding box center [114, 132] width 150 height 110
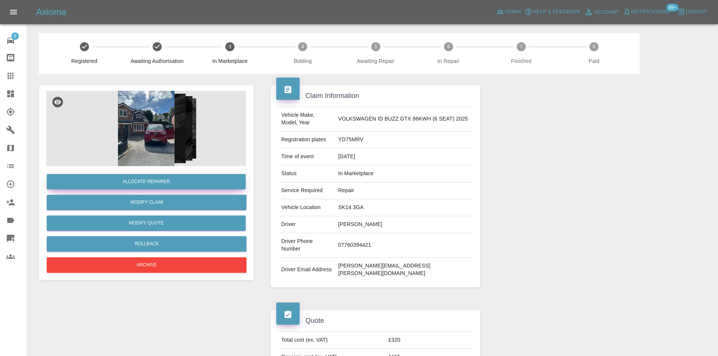
click at [174, 181] on button "Allocate Repairer" at bounding box center [146, 181] width 199 height 15
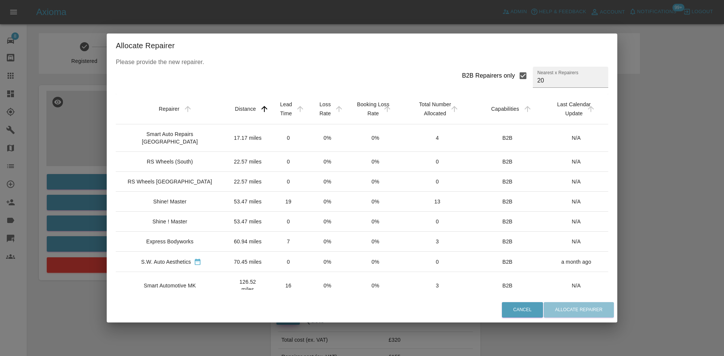
click at [189, 132] on div "Smart Auto Repairs [GEOGRAPHIC_DATA]" at bounding box center [170, 137] width 96 height 15
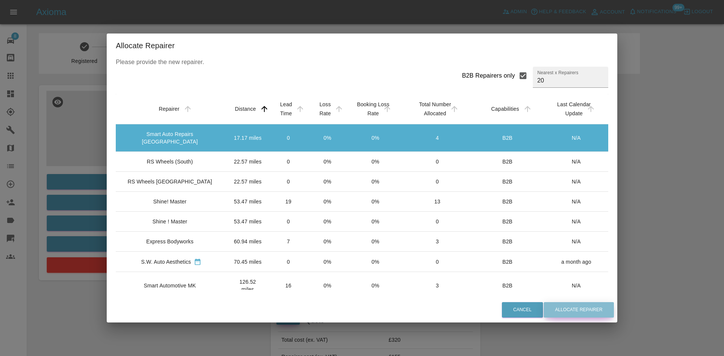
click at [574, 310] on button "Allocate Repairer" at bounding box center [579, 309] width 70 height 15
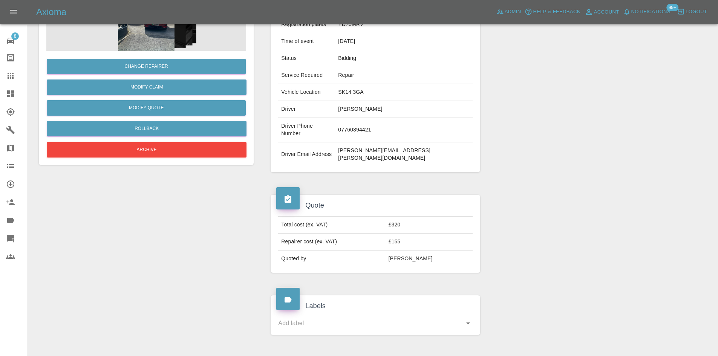
scroll to position [38, 0]
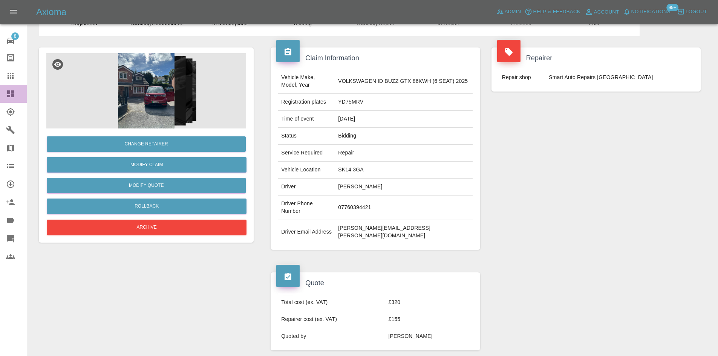
click at [17, 96] on div at bounding box center [16, 93] width 21 height 9
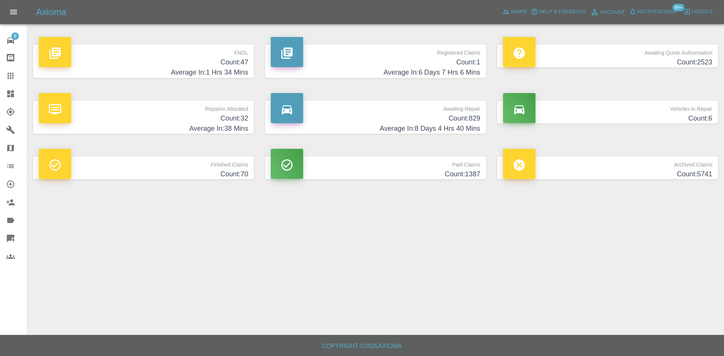
click at [222, 109] on p "Repairer Allocated" at bounding box center [143, 107] width 209 height 13
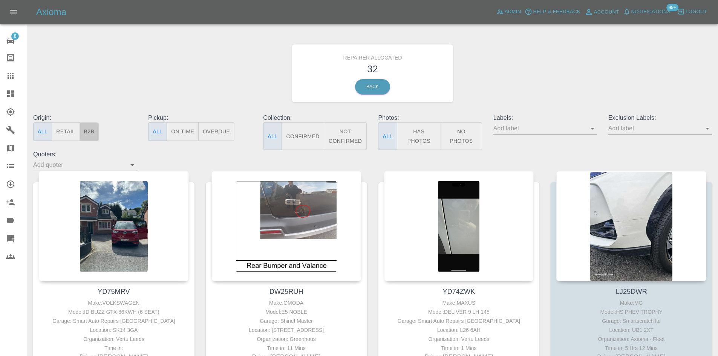
click at [87, 132] on button "B2B" at bounding box center [90, 132] width 20 height 18
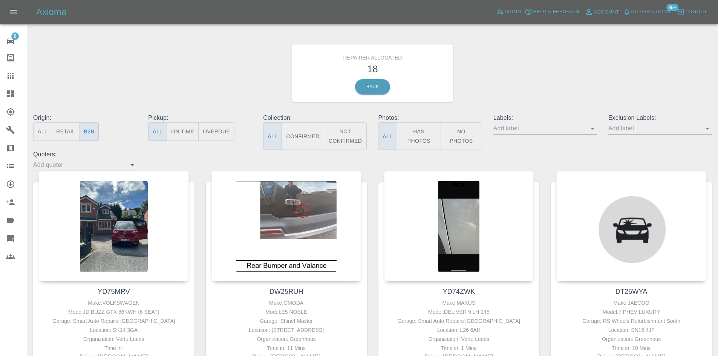
click at [7, 98] on link "Dashboard" at bounding box center [13, 94] width 27 height 18
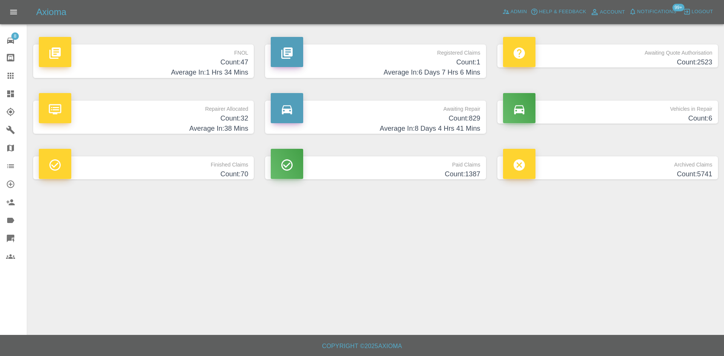
click at [394, 115] on h4 "Count: 829" at bounding box center [375, 118] width 209 height 10
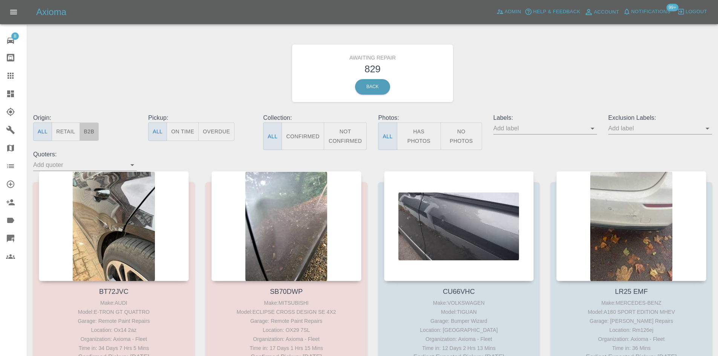
click at [87, 133] on button "B2B" at bounding box center [90, 132] width 20 height 18
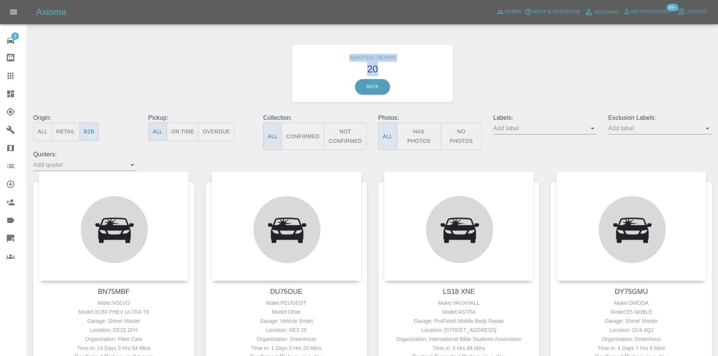
drag, startPoint x: 378, startPoint y: 73, endPoint x: 344, endPoint y: 55, distance: 38.1
click at [344, 55] on div "Awaiting Repair 20 Back" at bounding box center [372, 73] width 161 height 58
copy div "Awaiting Repair 20"
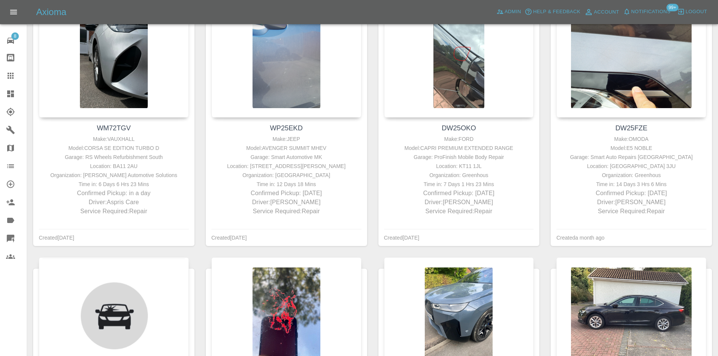
scroll to position [566, 0]
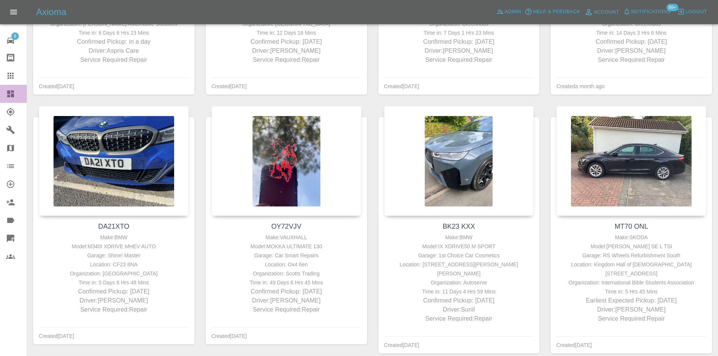
click at [0, 97] on link "Dashboard" at bounding box center [13, 94] width 27 height 18
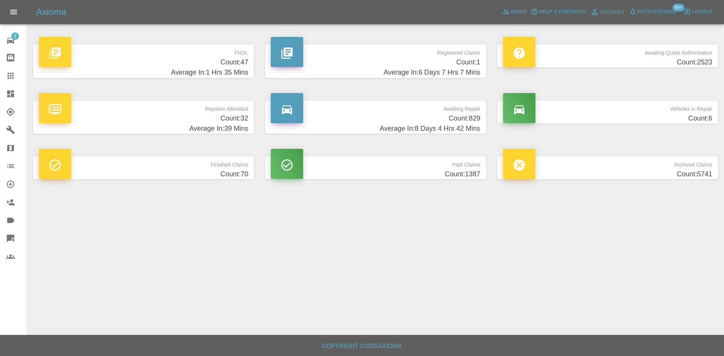
click at [602, 60] on h4 "Count: 2523" at bounding box center [607, 62] width 209 height 10
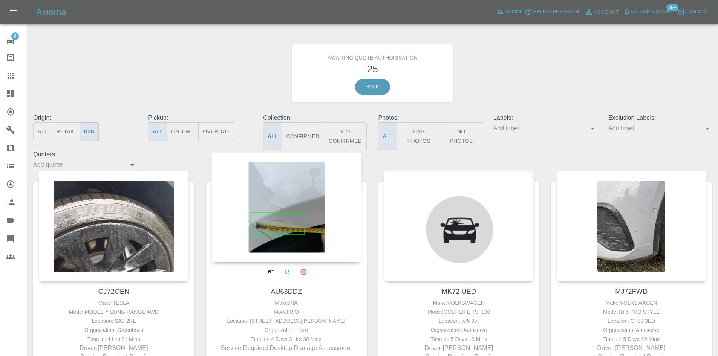
scroll to position [75, 0]
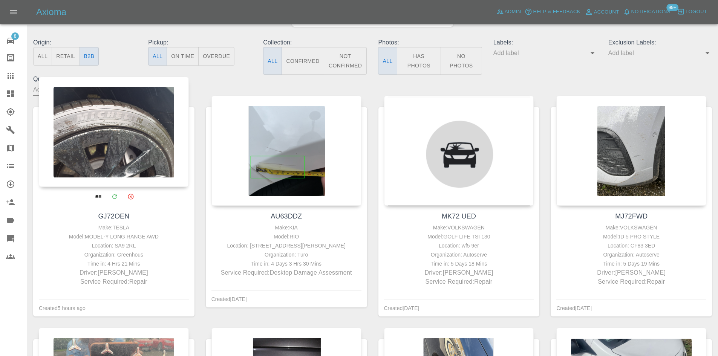
click at [152, 159] on div at bounding box center [114, 132] width 150 height 110
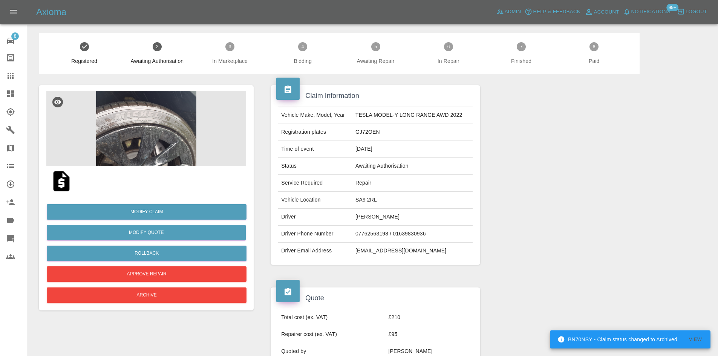
click at [6, 74] on link "Claims" at bounding box center [13, 76] width 27 height 18
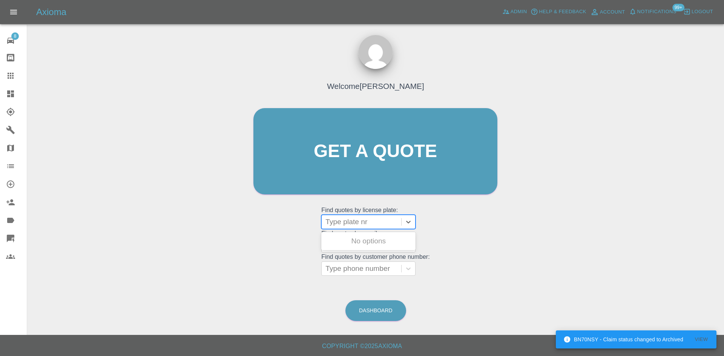
click at [357, 223] on div at bounding box center [361, 222] width 72 height 11
paste input "DW25MJF"
type input "DW25MJF"
click at [367, 241] on div "DW25MJF, Bidding" at bounding box center [368, 241] width 94 height 15
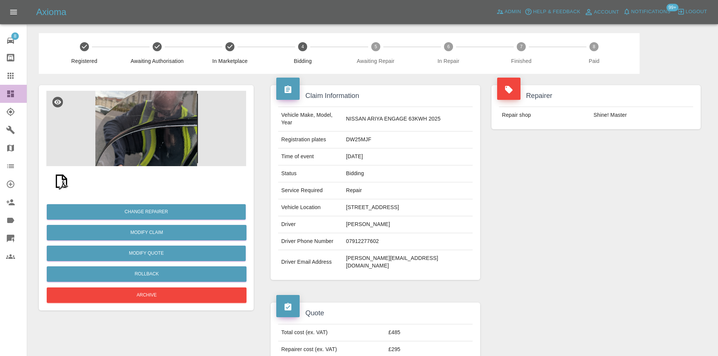
click at [2, 95] on link "Dashboard" at bounding box center [13, 94] width 27 height 18
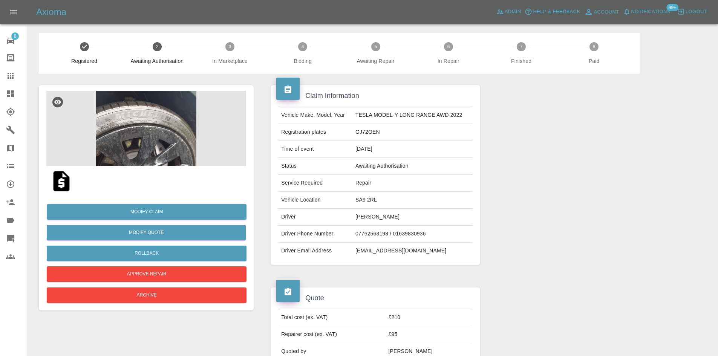
click at [66, 184] on img at bounding box center [61, 181] width 24 height 24
click at [144, 231] on button "Modify Quote" at bounding box center [146, 232] width 199 height 15
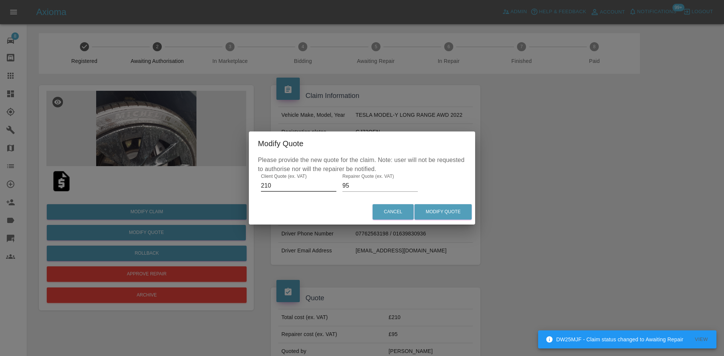
click at [289, 183] on input "210" at bounding box center [298, 186] width 75 height 12
type input "90"
type input "50"
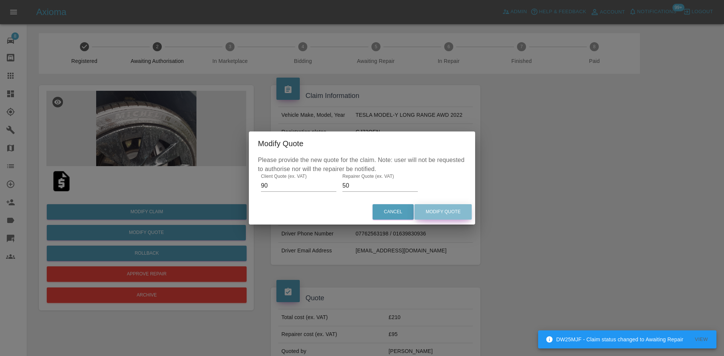
click at [442, 210] on button "Modify Quote" at bounding box center [442, 211] width 57 height 15
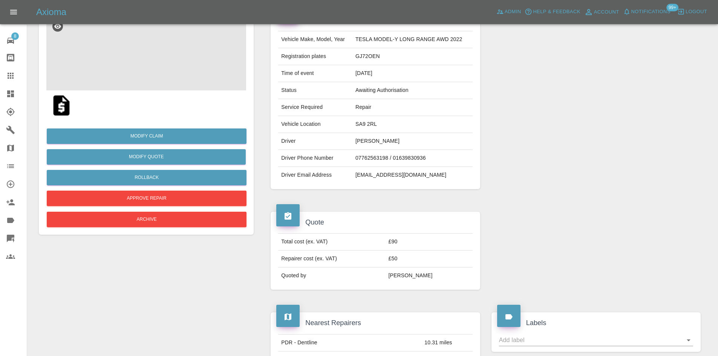
scroll to position [75, 0]
click at [9, 95] on icon at bounding box center [10, 93] width 9 height 9
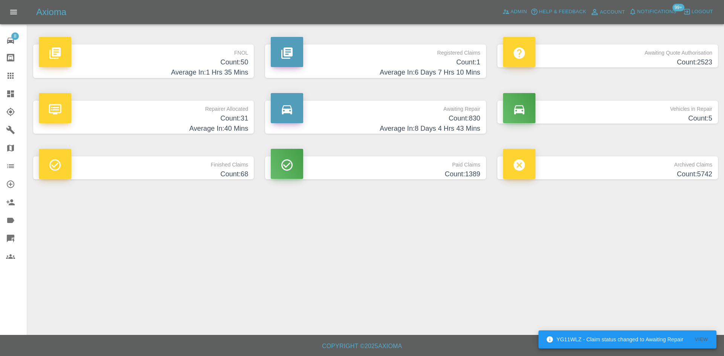
click at [621, 55] on p "Awaiting Quote Authorisation" at bounding box center [607, 50] width 209 height 13
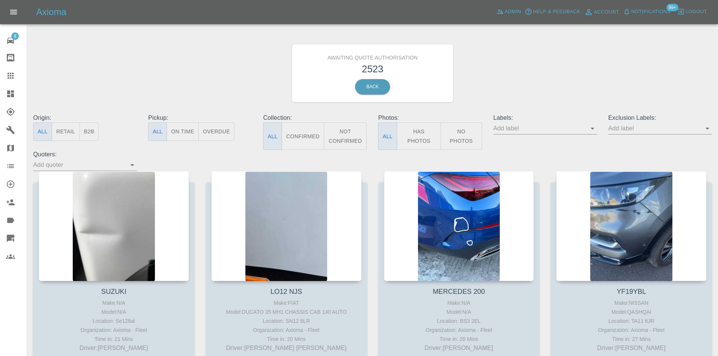
click at [98, 133] on button "B2B" at bounding box center [90, 132] width 20 height 18
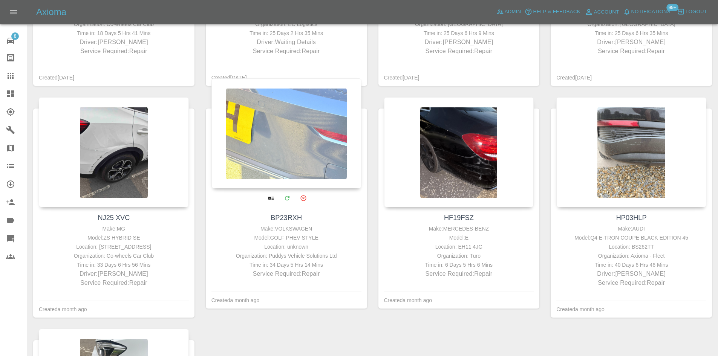
scroll to position [1064, 0]
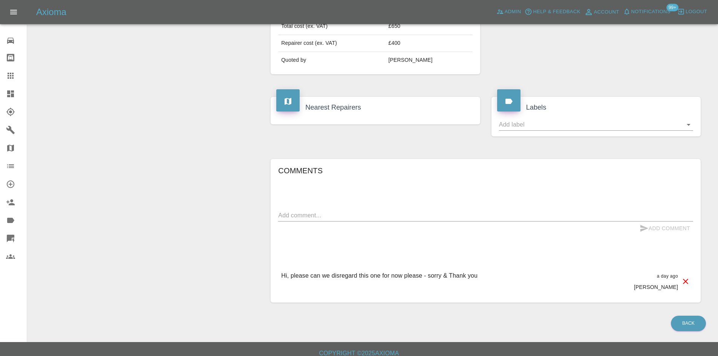
scroll to position [80, 0]
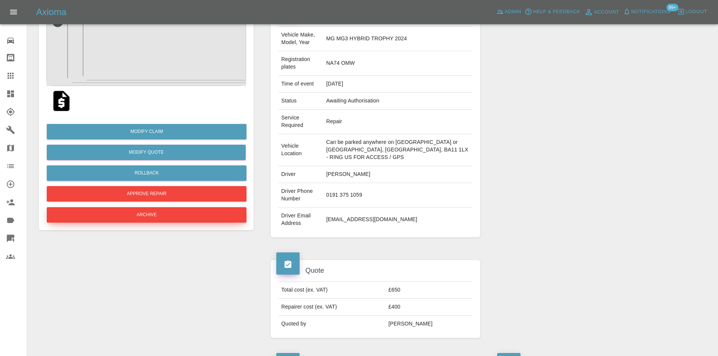
click at [163, 213] on button "Archive" at bounding box center [147, 214] width 200 height 15
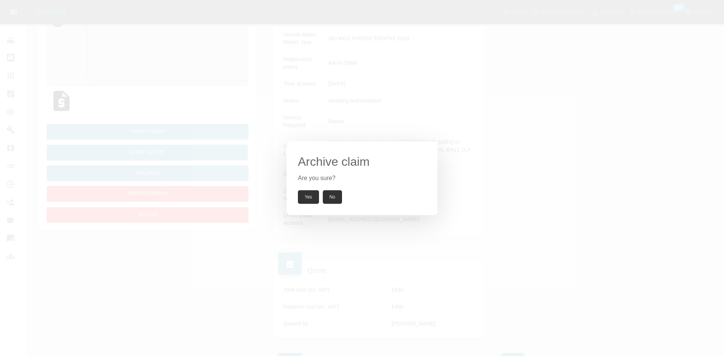
click at [307, 193] on button "Yes" at bounding box center [308, 197] width 21 height 14
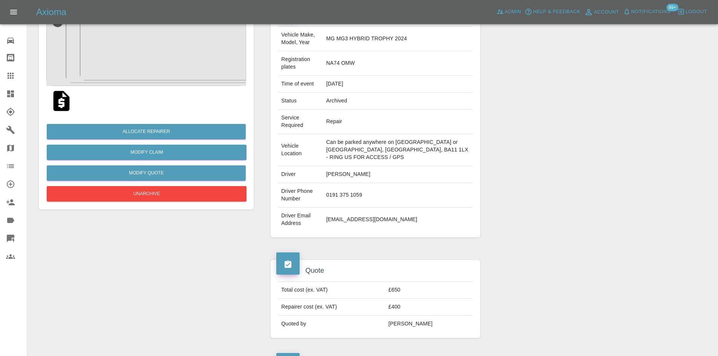
scroll to position [344, 0]
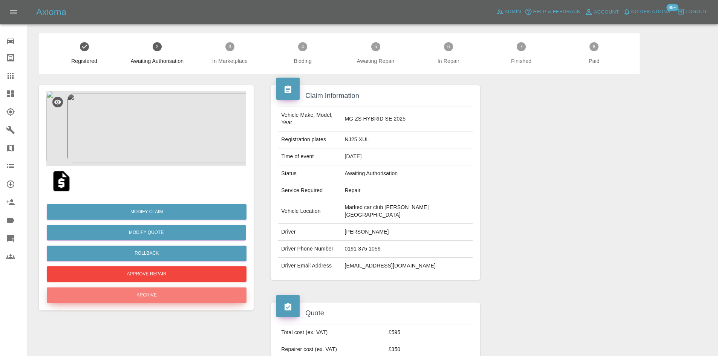
click at [157, 295] on button "Archive" at bounding box center [147, 295] width 200 height 15
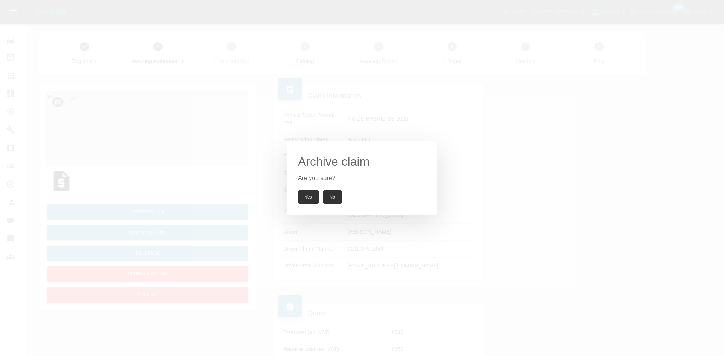
drag, startPoint x: 333, startPoint y: 200, endPoint x: 305, endPoint y: 118, distance: 87.3
click at [334, 199] on button "No" at bounding box center [332, 197] width 19 height 14
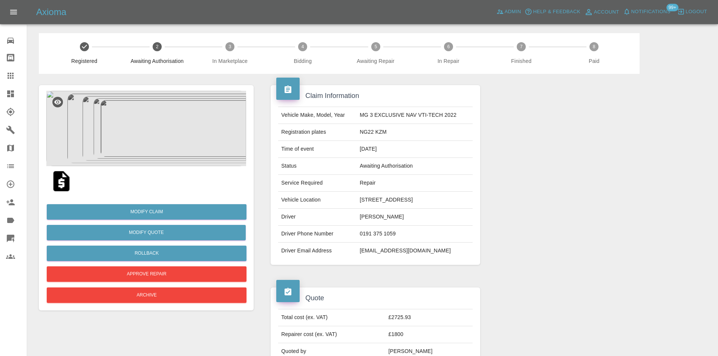
click at [8, 94] on icon at bounding box center [10, 93] width 7 height 7
